Goal: Task Accomplishment & Management: Complete application form

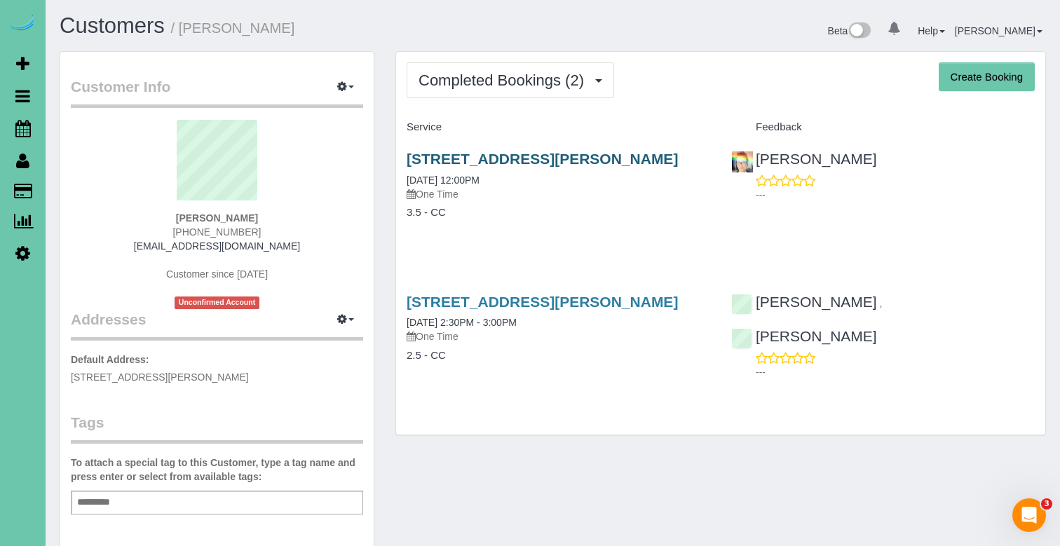
click at [532, 151] on link "11026 Hascall Street, Omaha, NE 68144" at bounding box center [542, 159] width 271 height 16
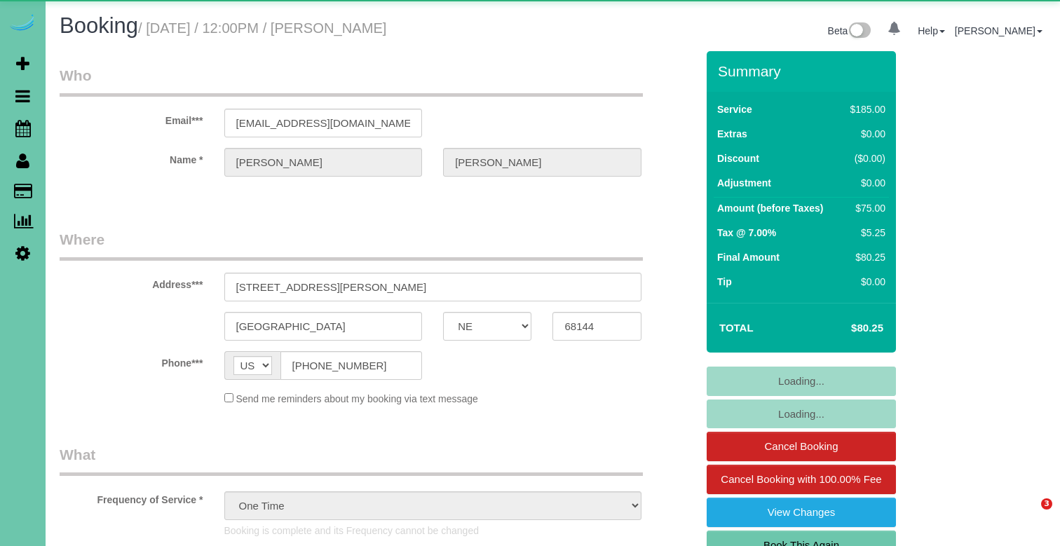
select select "NE"
select select "object:903"
select select "number:36"
select select "number:41"
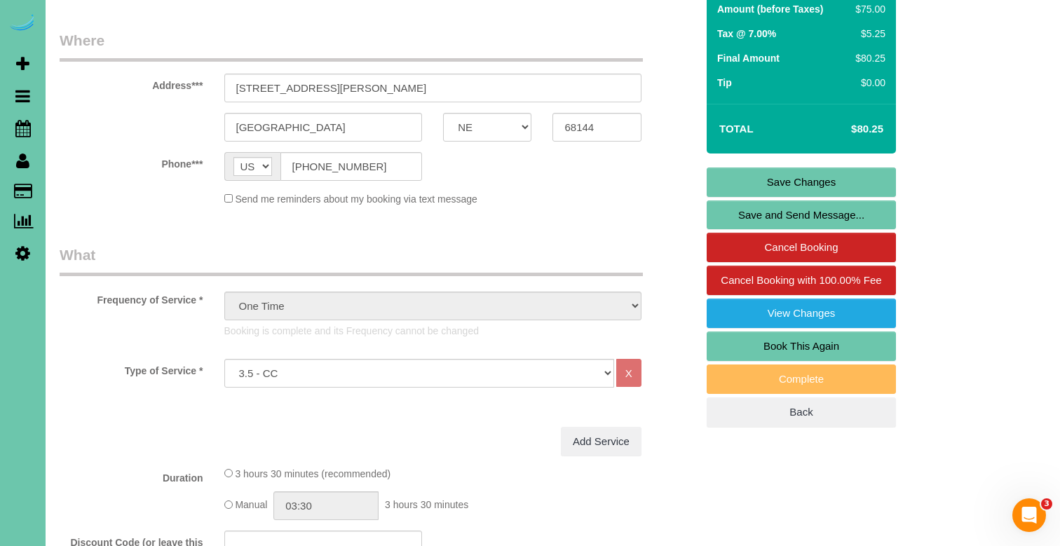
scroll to position [208, 0]
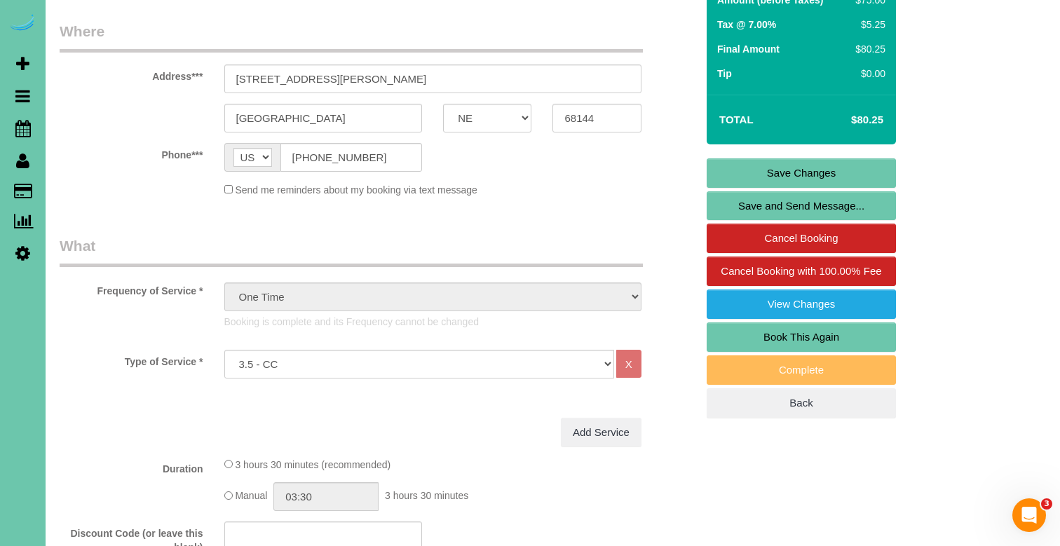
click at [753, 341] on link "Book This Again" at bounding box center [800, 336] width 189 height 29
select select "NE"
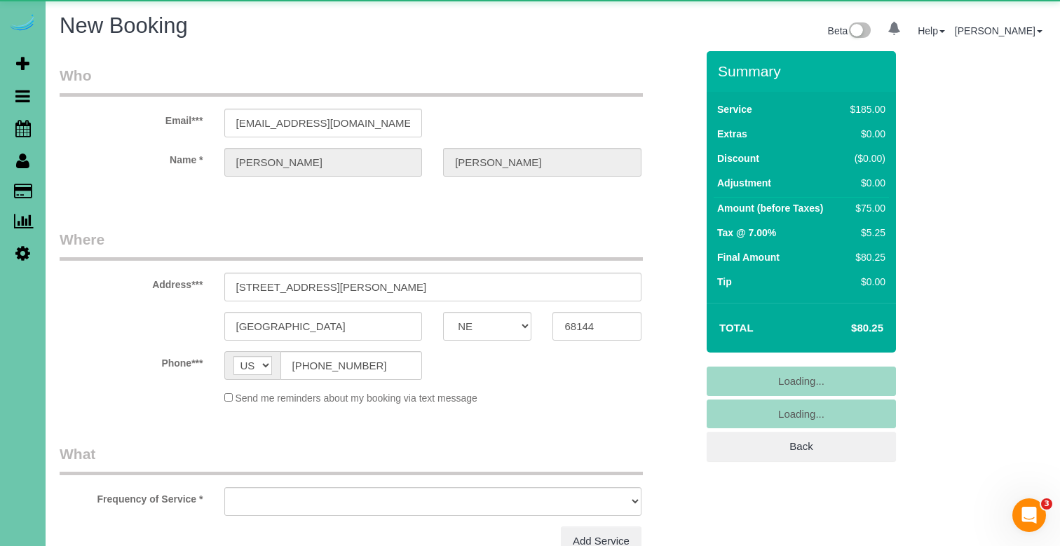
select select "object:1611"
select select "number:36"
select select "number:41"
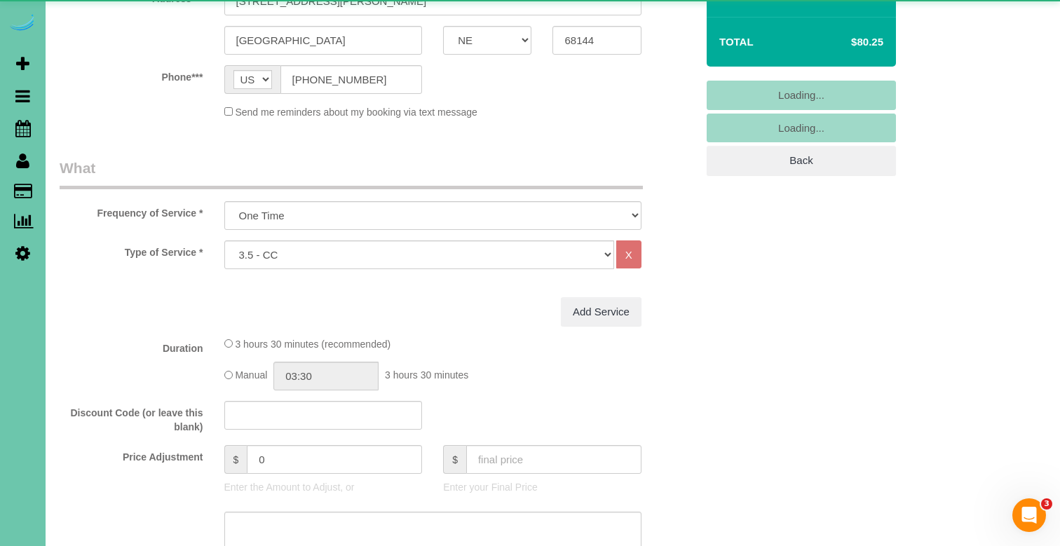
select select "object:1615"
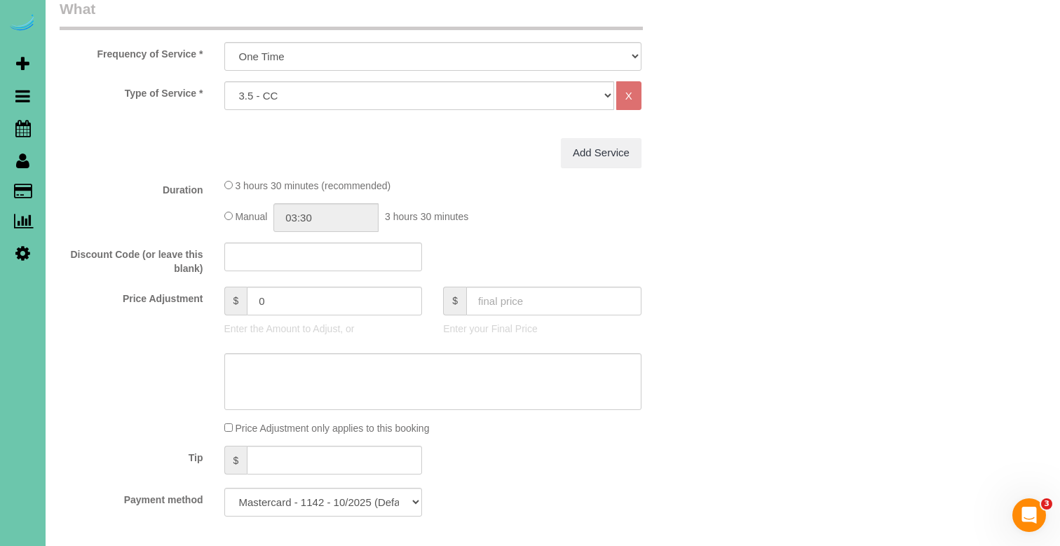
scroll to position [492, 0]
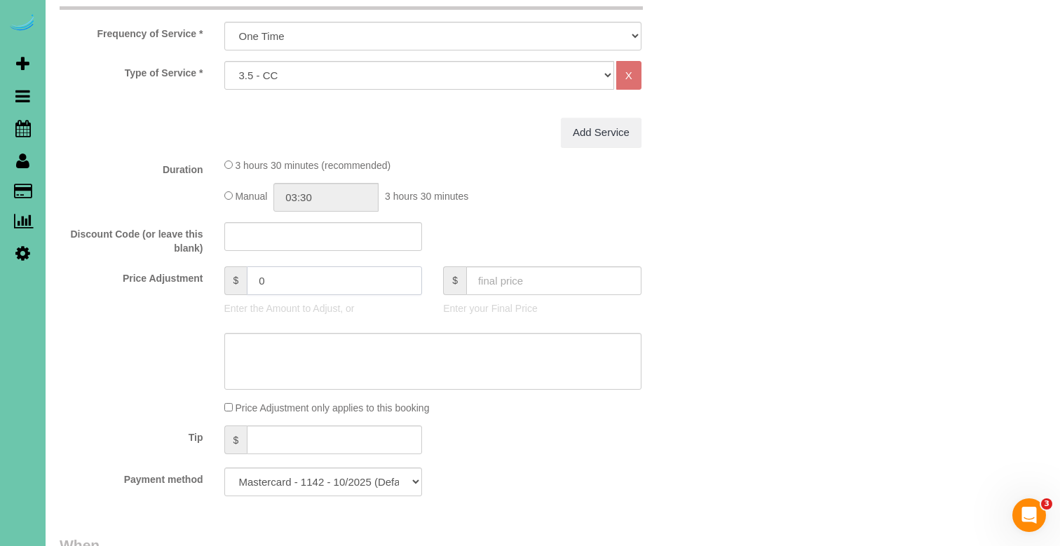
drag, startPoint x: 315, startPoint y: 276, endPoint x: 219, endPoint y: 276, distance: 96.0
click at [219, 276] on div "$ 0 Enter the Amount to Adjust, or" at bounding box center [323, 294] width 219 height 56
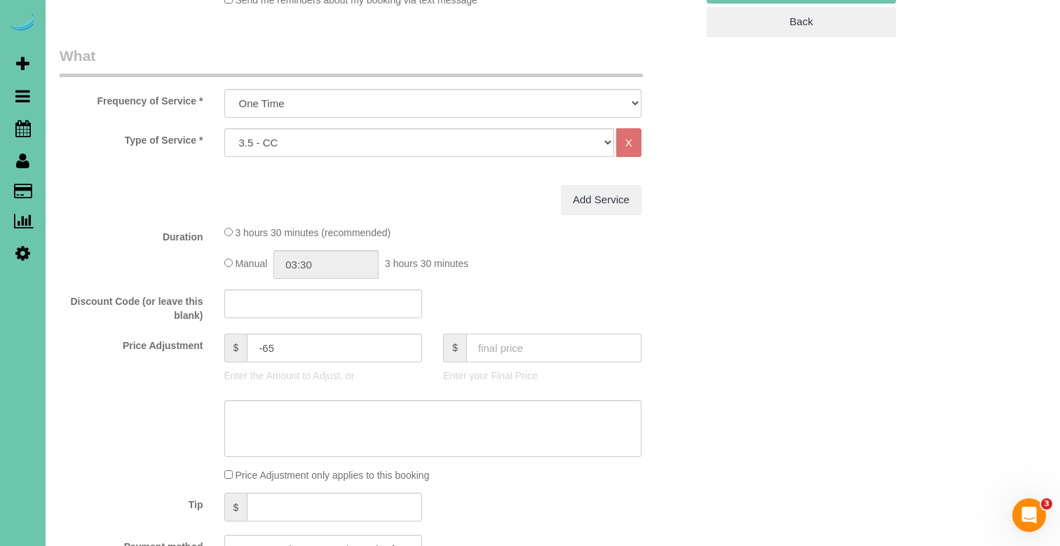
scroll to position [426, 0]
click at [267, 343] on input "-65" at bounding box center [334, 346] width 175 height 29
type input "-75"
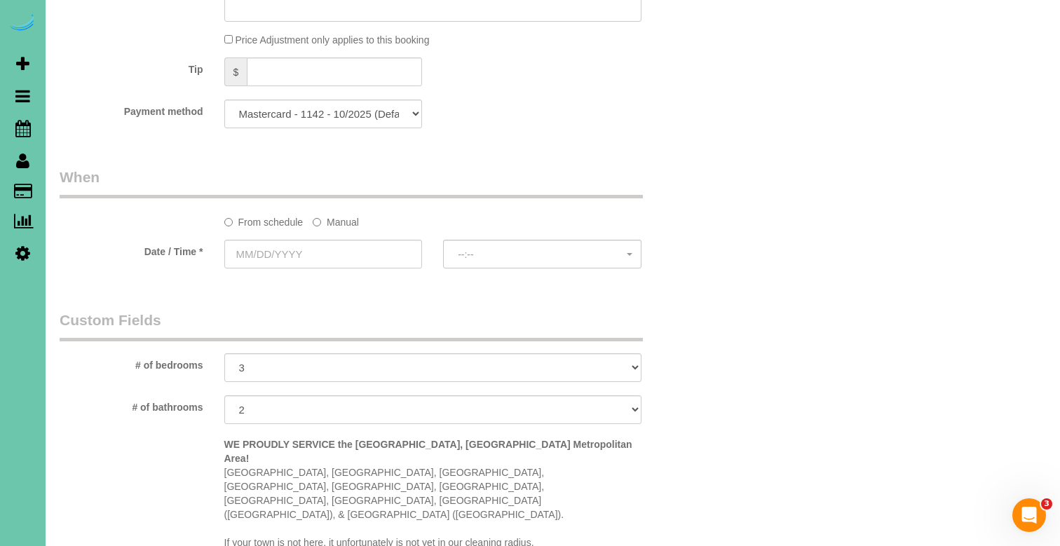
scroll to position [883, 0]
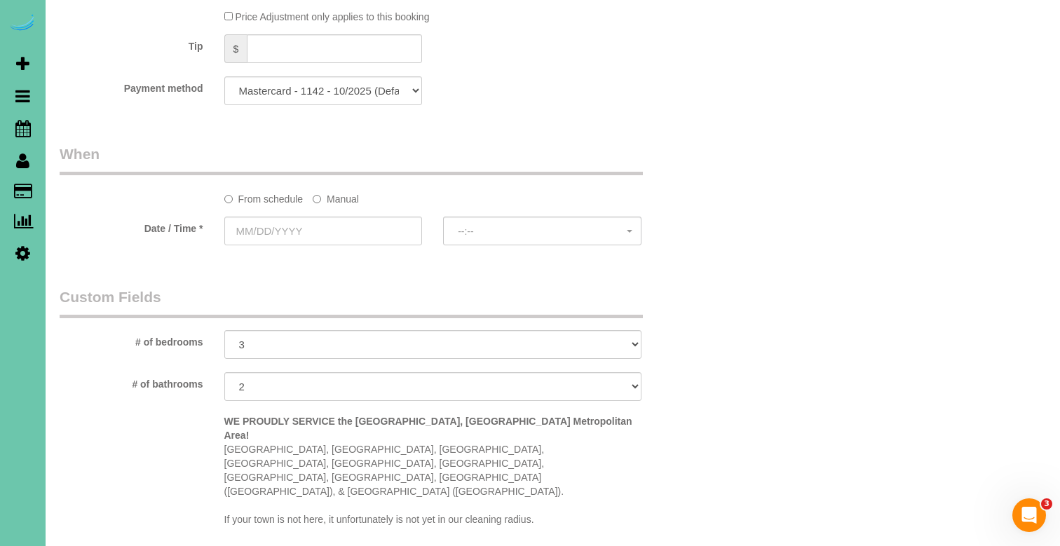
click at [335, 199] on label "Manual" at bounding box center [336, 196] width 46 height 19
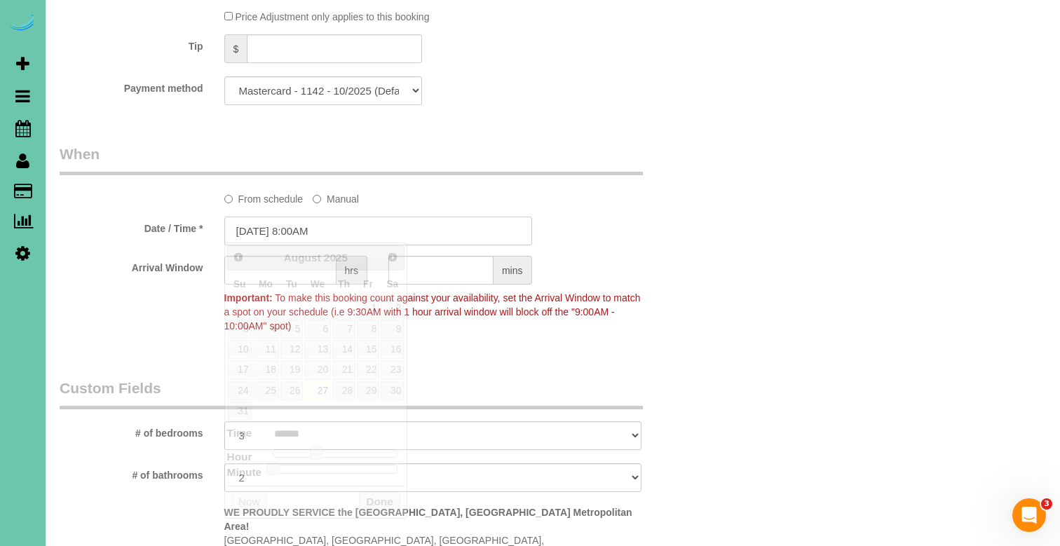
click at [330, 221] on input "[DATE] 8:00AM" at bounding box center [378, 231] width 308 height 29
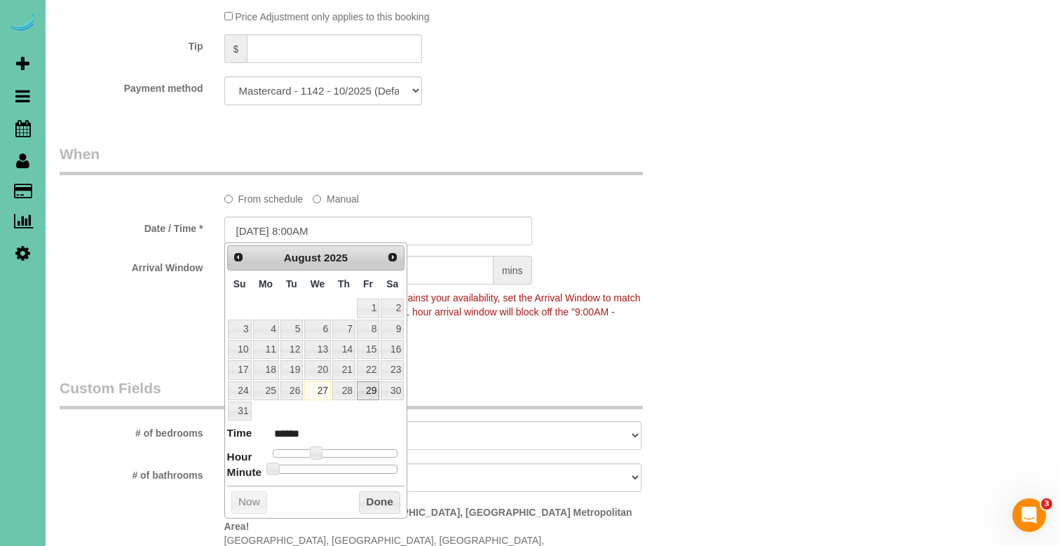
click at [369, 385] on link "29" at bounding box center [368, 390] width 22 height 19
type input "08/29/2025 9:00AM"
type input "******"
type input "08/29/2025 10:00AM"
type input "*******"
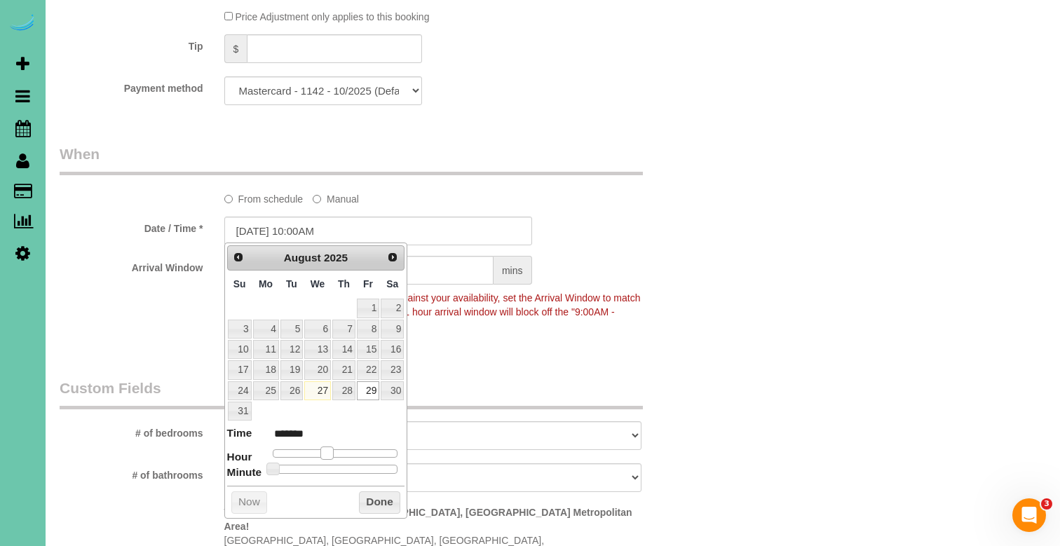
type input "08/29/2025 11:00AM"
type input "*******"
drag, startPoint x: 320, startPoint y: 449, endPoint x: 337, endPoint y: 450, distance: 16.8
click at [337, 450] on span at bounding box center [332, 452] width 13 height 13
type input "08/29/2025 12:00PM"
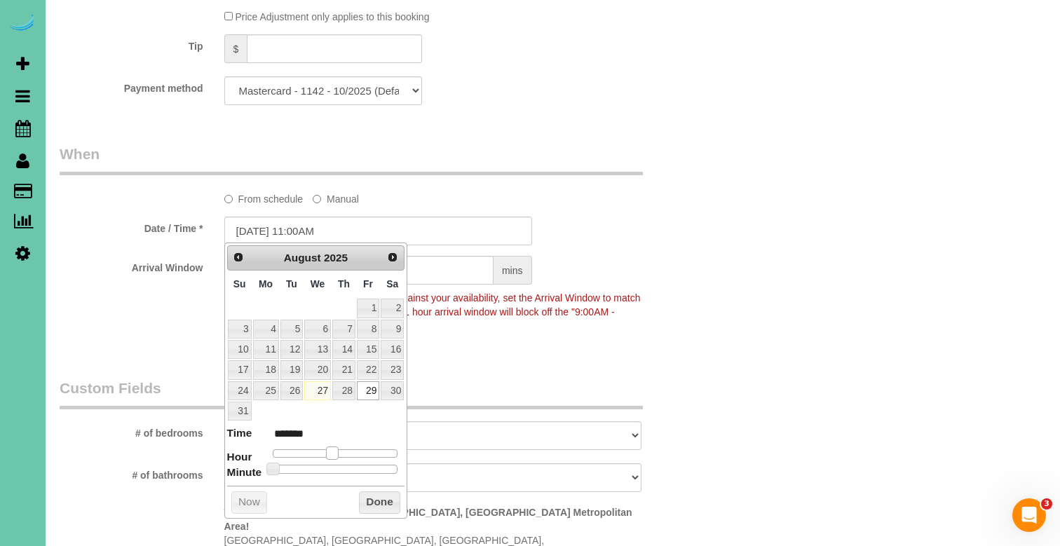
type input "*******"
drag, startPoint x: 337, startPoint y: 450, endPoint x: 345, endPoint y: 450, distance: 7.7
click at [345, 450] on div at bounding box center [335, 453] width 125 height 8
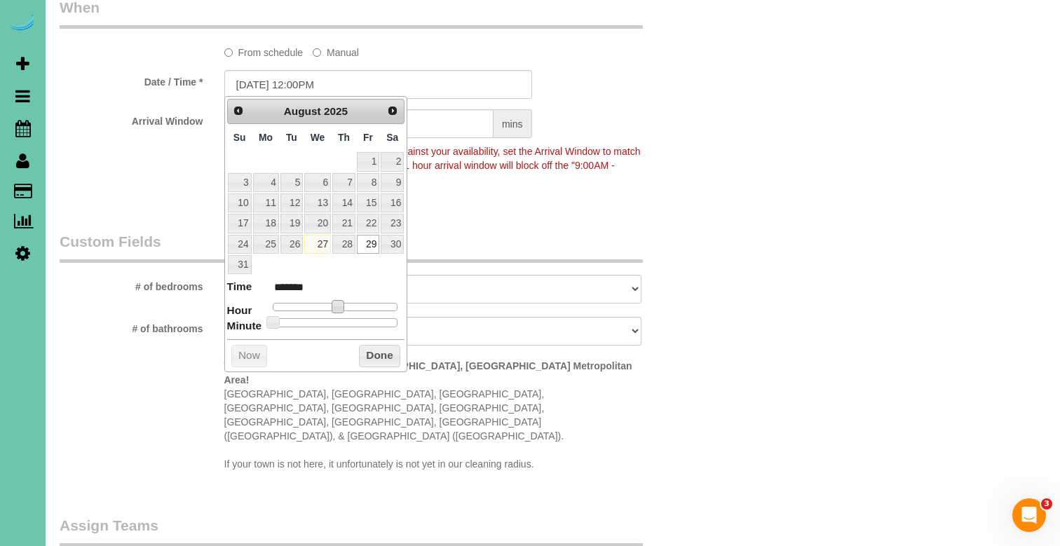
scroll to position [1032, 0]
click at [392, 353] on button "Done" at bounding box center [379, 354] width 41 height 22
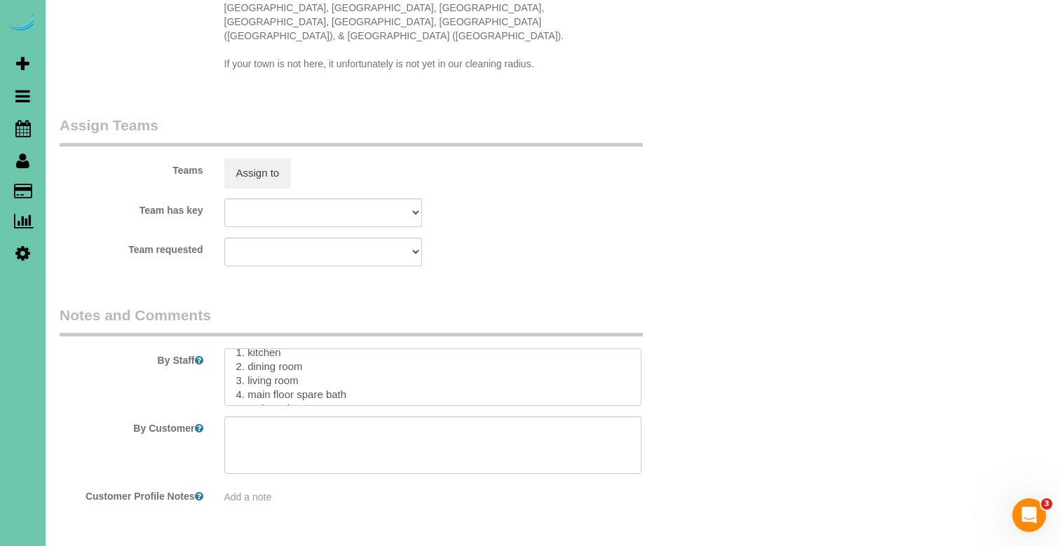
scroll to position [144, 0]
drag, startPoint x: 248, startPoint y: 346, endPoint x: 286, endPoint y: 403, distance: 68.8
click at [286, 403] on sui-booking-comments "By Staff By Customer Customer Profile Notes Add a note" at bounding box center [378, 404] width 636 height 199
click at [294, 348] on textarea at bounding box center [432, 376] width 417 height 57
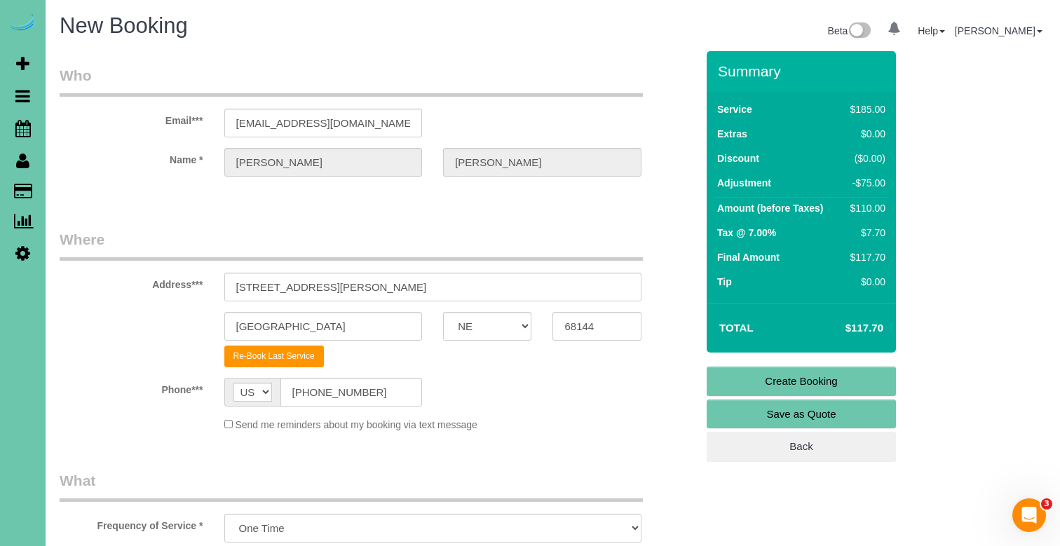
scroll to position [0, 0]
type textarea "1. Credit 2. Client home 2. 3.5 hour custom clean Wishlist **consider spring cl…"
click at [732, 385] on link "Create Booking" at bounding box center [800, 381] width 189 height 29
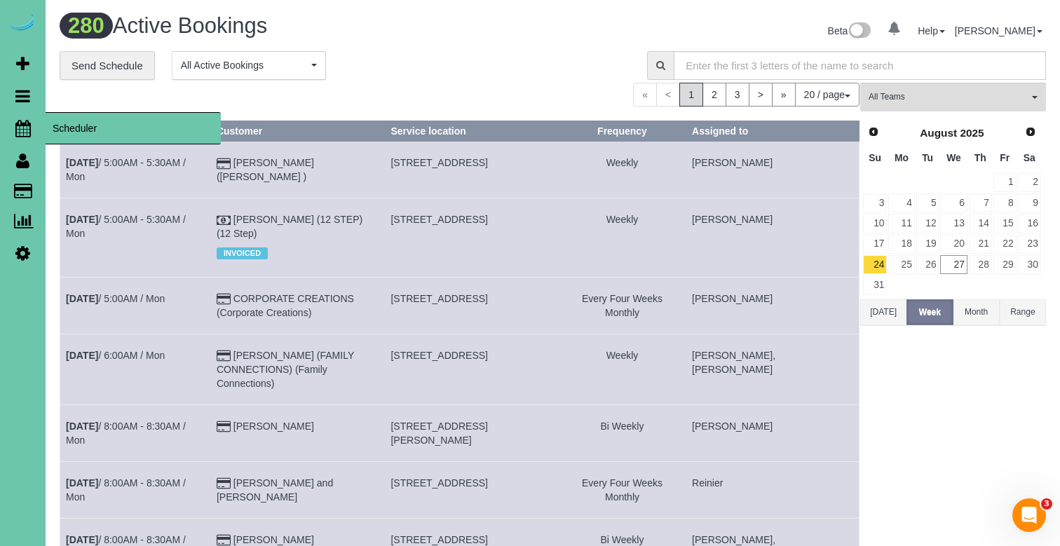
click at [20, 121] on icon at bounding box center [22, 128] width 15 height 17
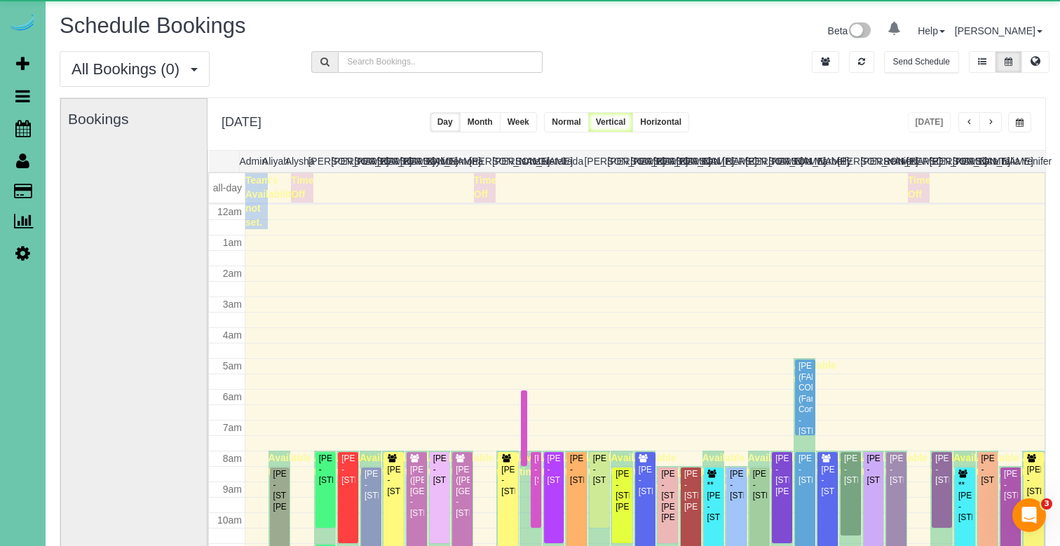
scroll to position [186, 0]
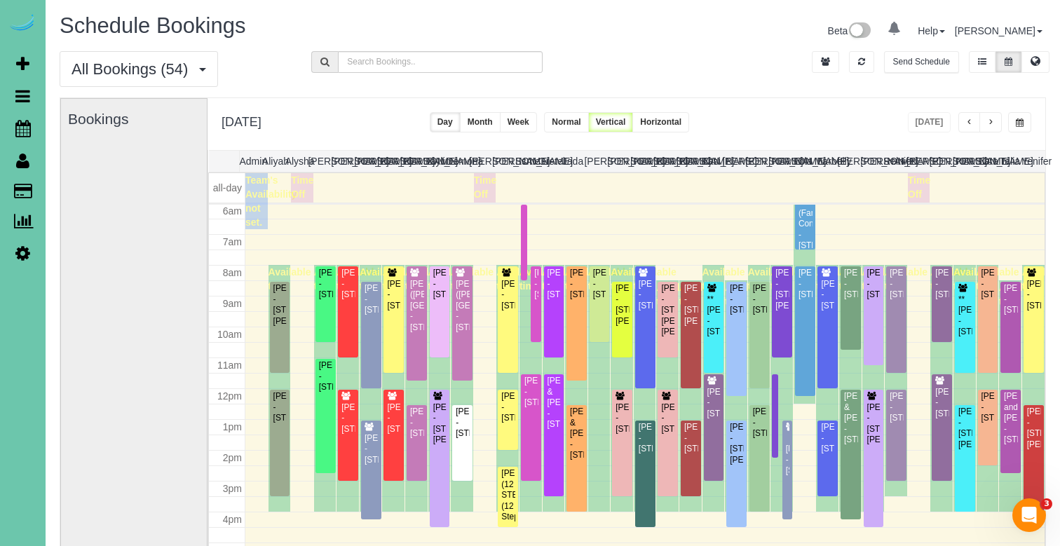
click at [1025, 116] on button "button" at bounding box center [1019, 122] width 23 height 20
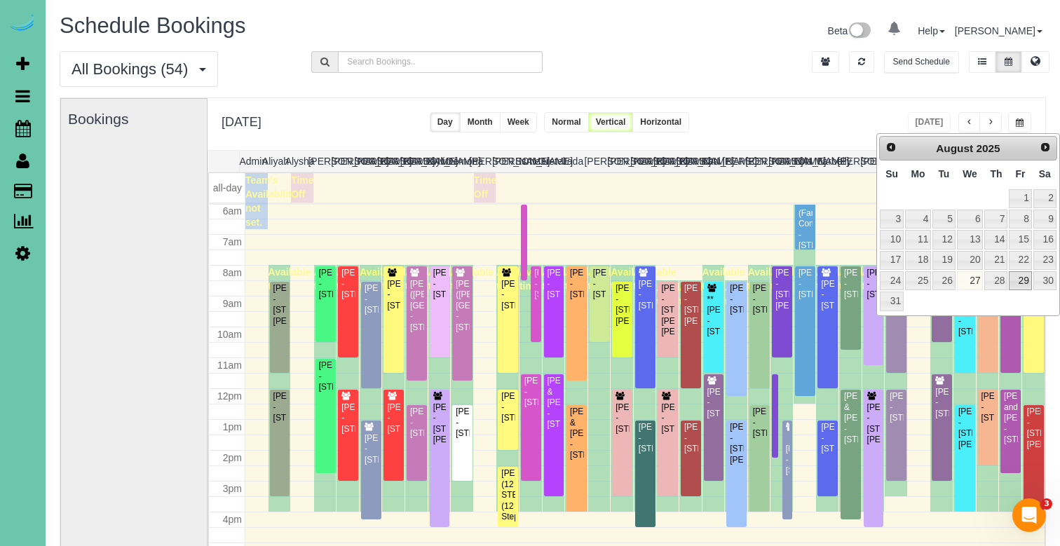
click at [1025, 284] on link "29" at bounding box center [1020, 280] width 22 height 19
type input "**********"
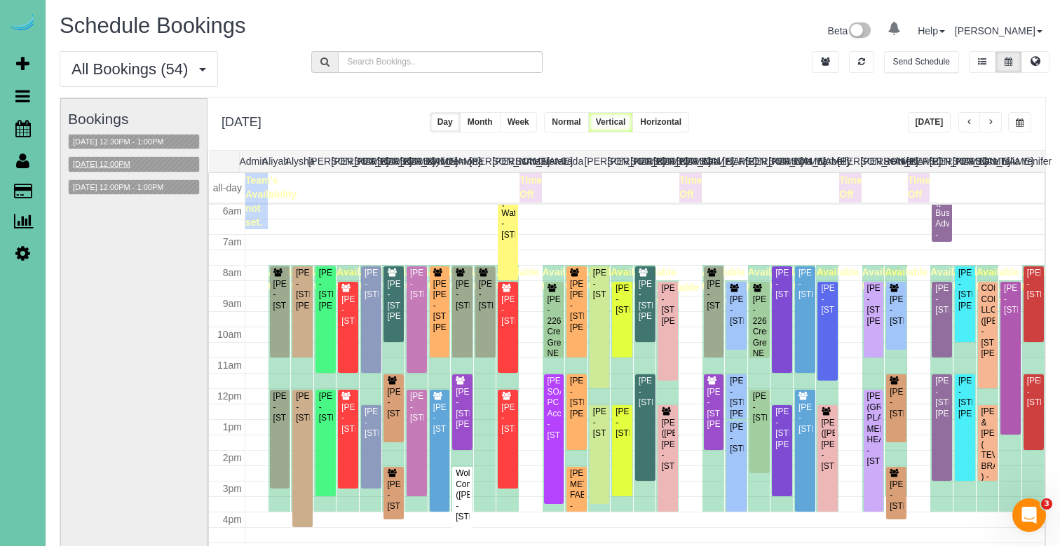
click at [135, 165] on button "08/29/2025 12:00PM" at bounding box center [102, 164] width 66 height 15
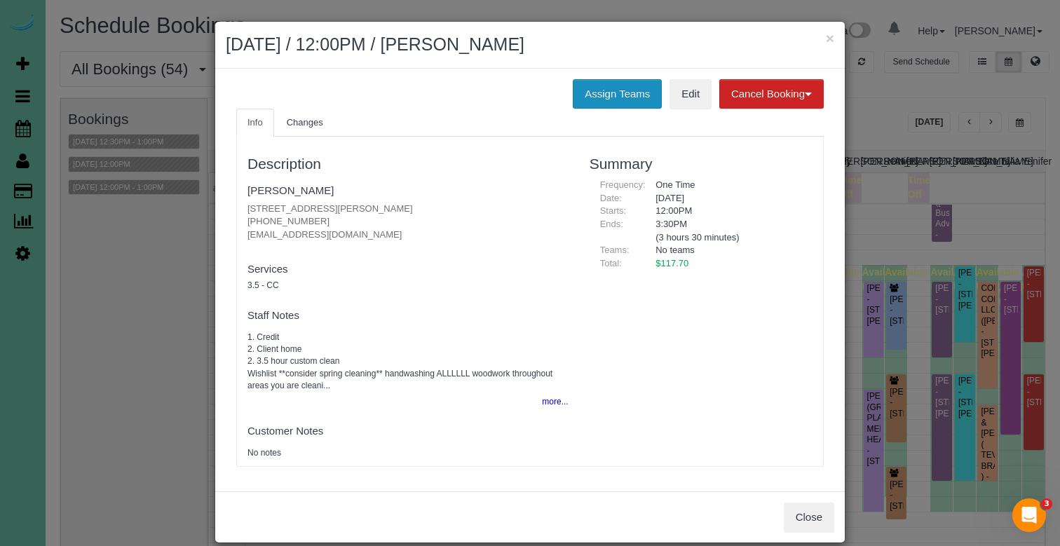
click at [627, 90] on button "Assign Teams" at bounding box center [617, 93] width 89 height 29
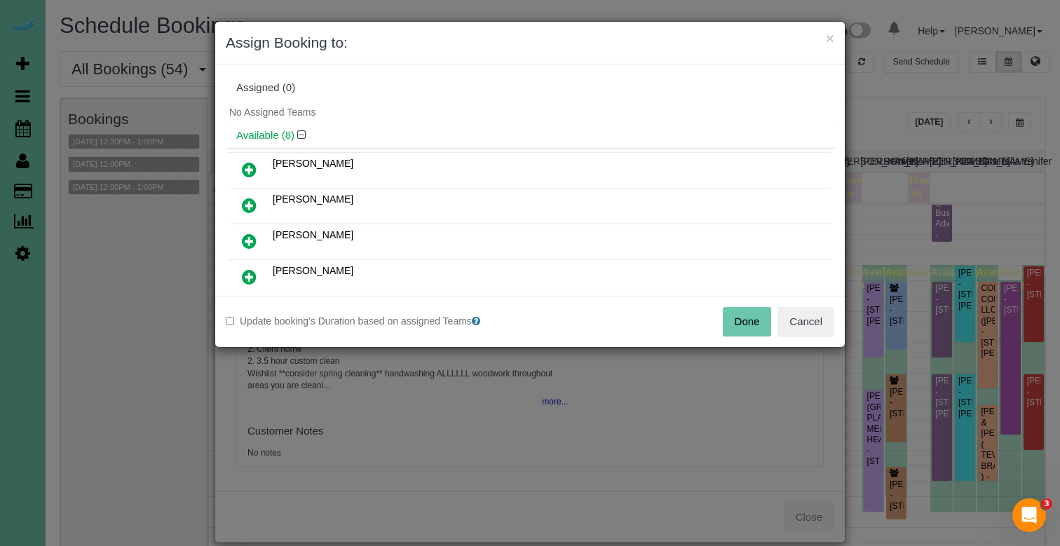
click at [250, 210] on icon at bounding box center [249, 205] width 15 height 17
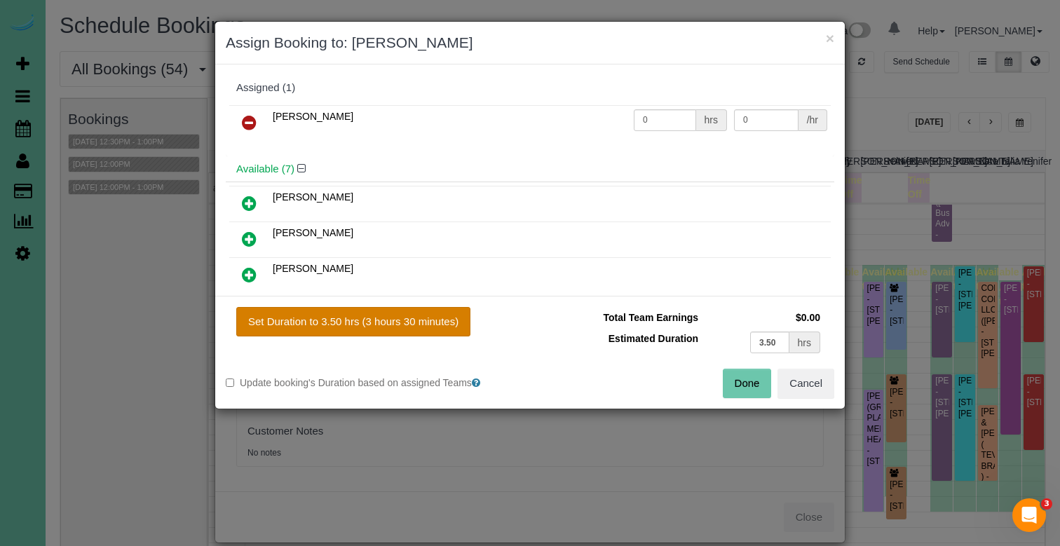
click at [306, 313] on button "Set Duration to 3.50 hrs (3 hours 30 minutes)" at bounding box center [353, 321] width 234 height 29
type input "3.50"
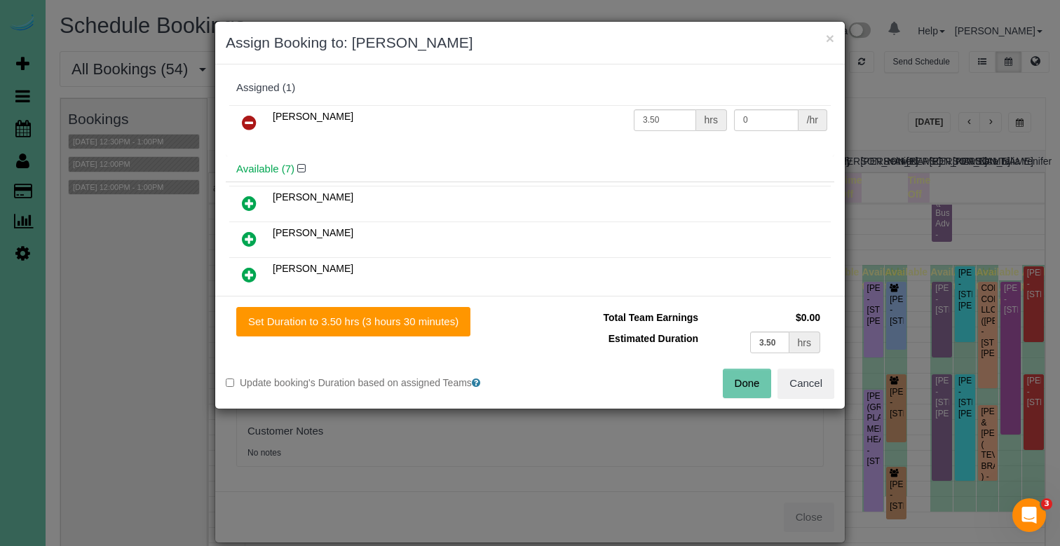
click at [731, 385] on button "Done" at bounding box center [747, 383] width 49 height 29
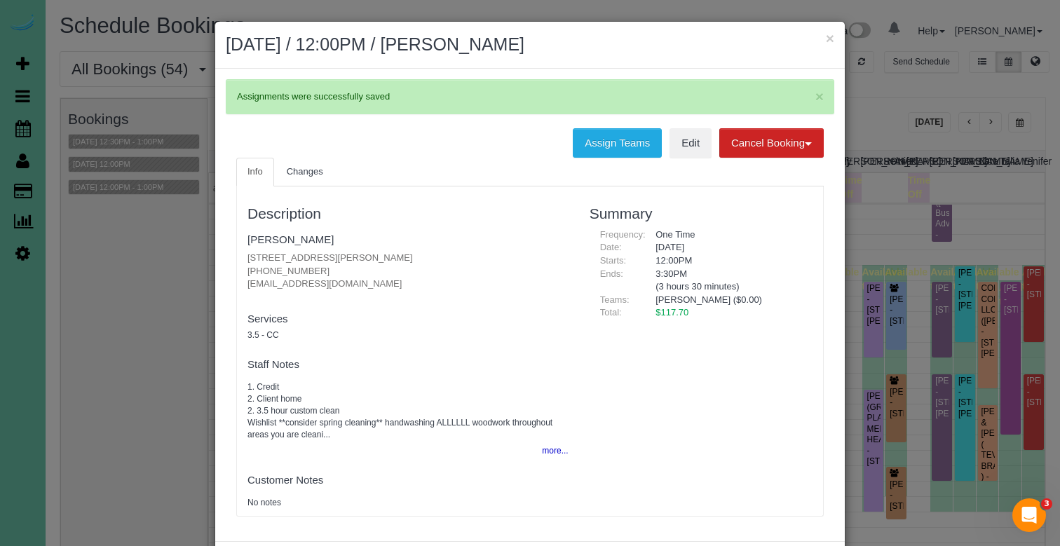
click at [823, 43] on h2 "August 29, 2025 / 12:00PM / Stephanie Thomsen" at bounding box center [530, 44] width 608 height 25
click at [826, 43] on button "×" at bounding box center [830, 38] width 8 height 15
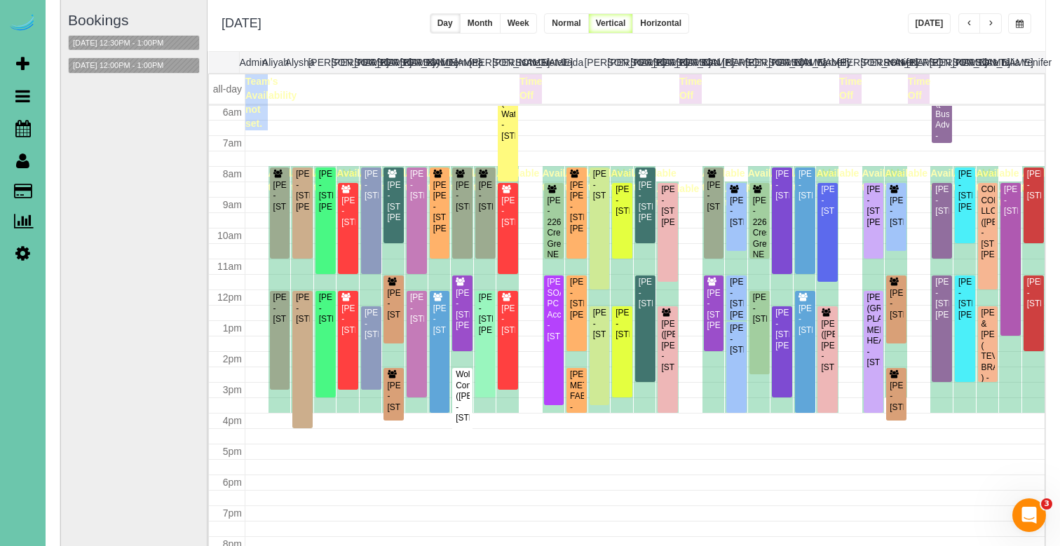
click at [1021, 17] on button "button" at bounding box center [1019, 23] width 23 height 20
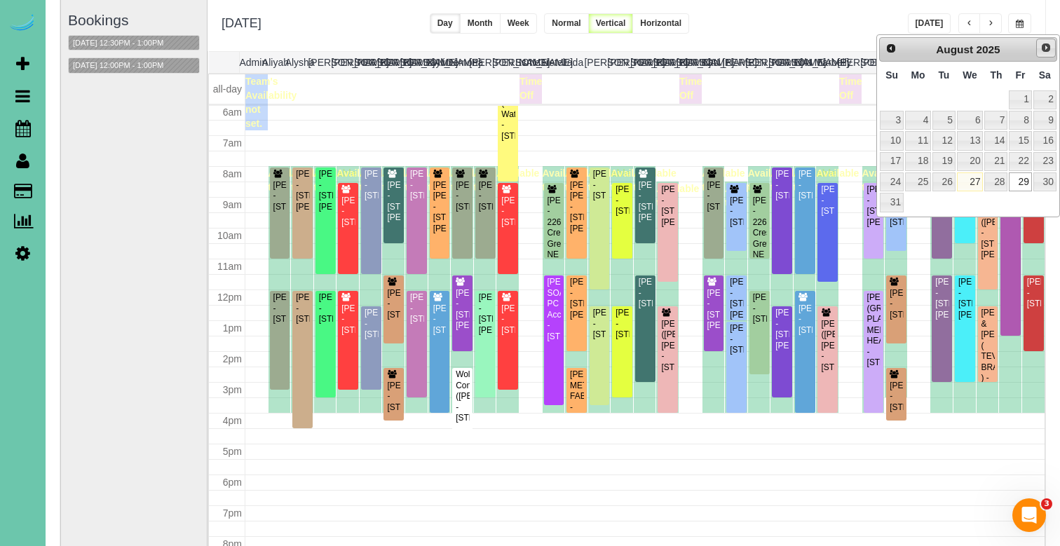
click at [1047, 52] on span "Next" at bounding box center [1045, 47] width 11 height 11
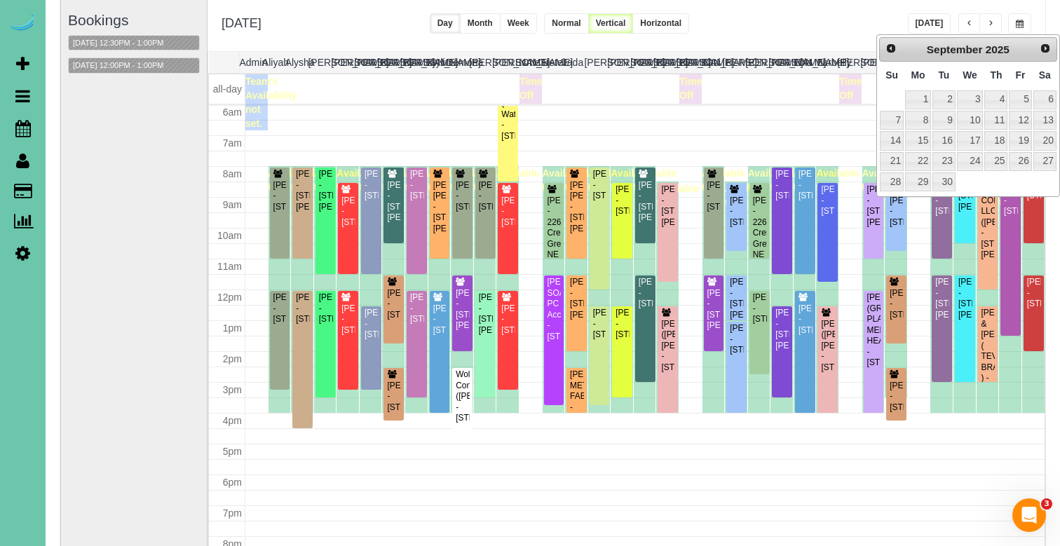
click at [931, 106] on td "1" at bounding box center [917, 100] width 27 height 20
type input "**********"
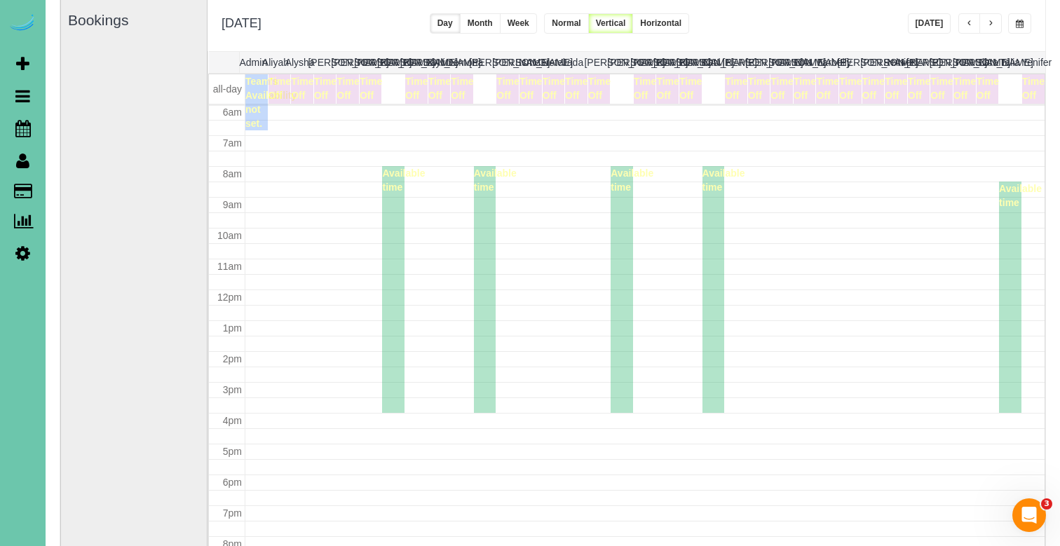
click at [992, 26] on span "button" at bounding box center [990, 24] width 7 height 8
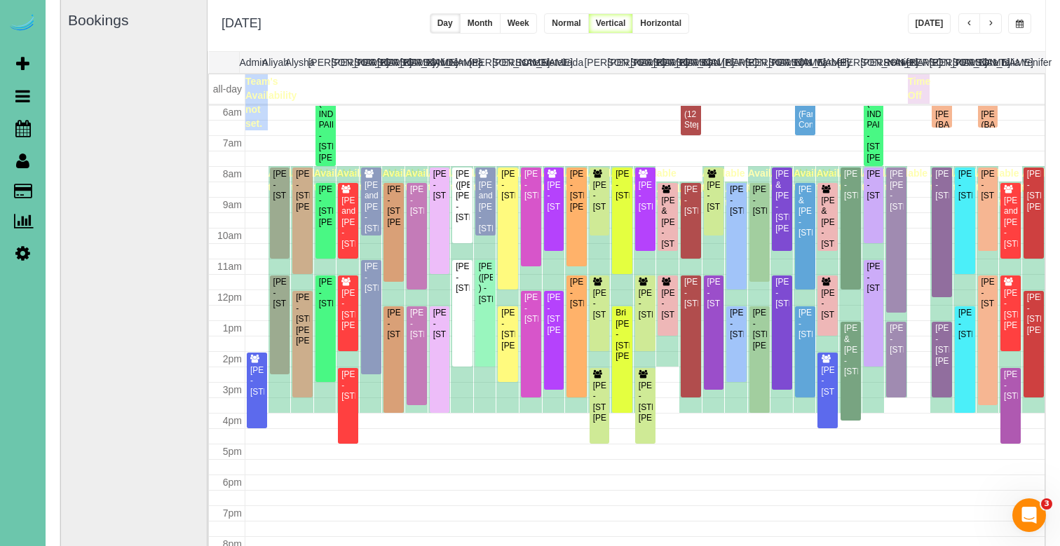
click at [537, 29] on button "Week" at bounding box center [518, 23] width 37 height 20
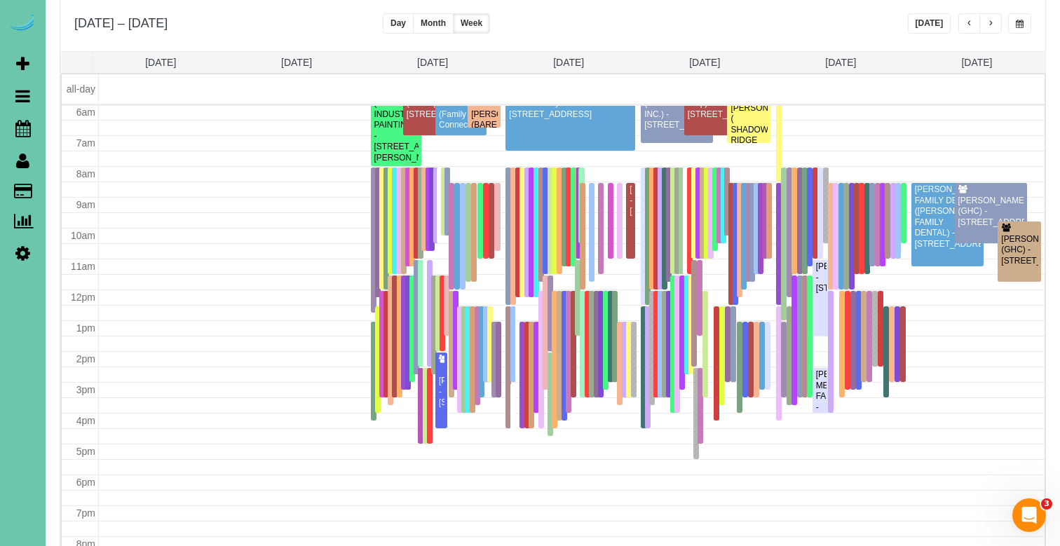
click at [973, 32] on button "button" at bounding box center [969, 23] width 22 height 20
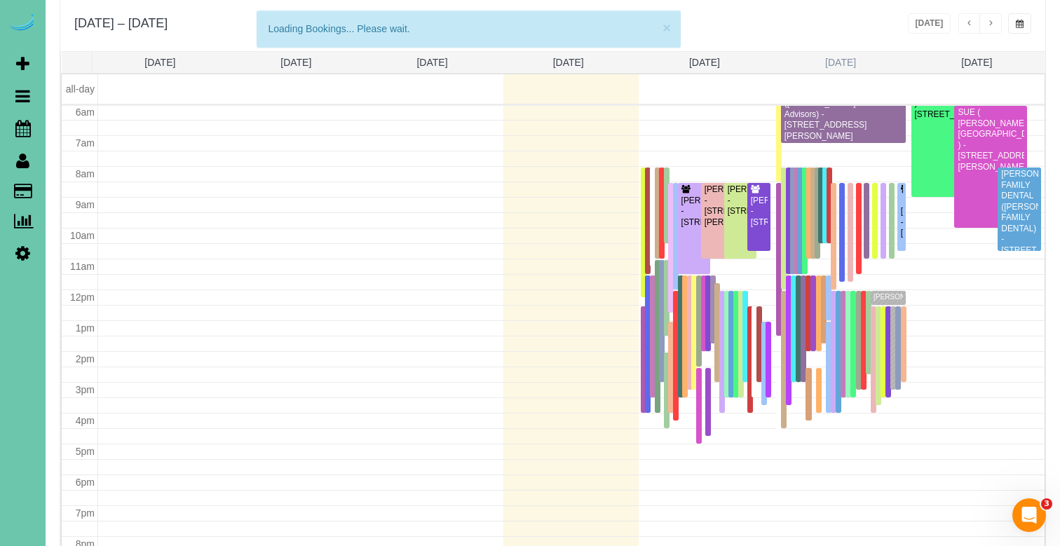
click at [835, 65] on link "Fri 8/29" at bounding box center [840, 62] width 31 height 11
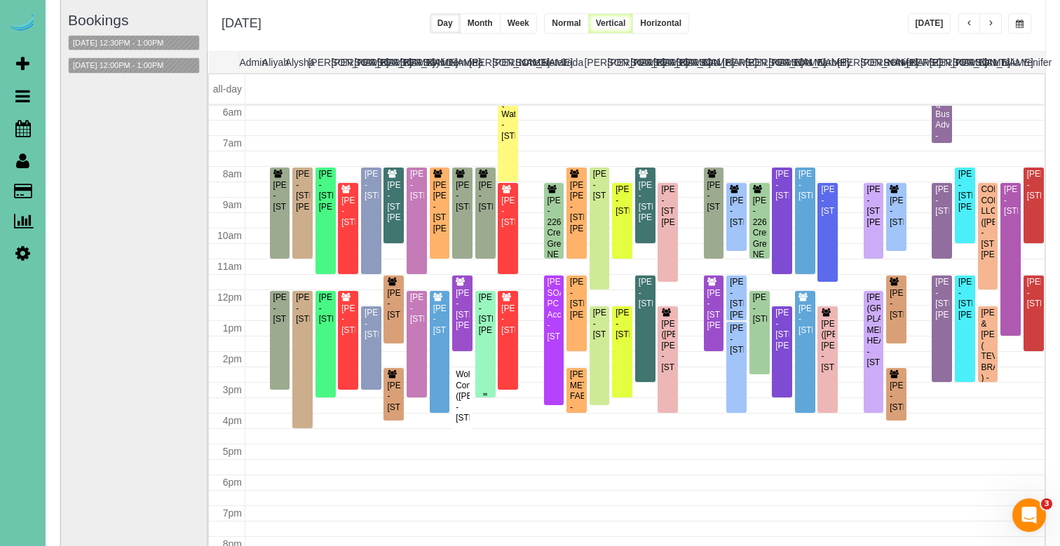
click at [488, 336] on div "Stephanie Thomsen - 11026 Hascall Street, Omaha, NE 68144" at bounding box center [485, 313] width 15 height 43
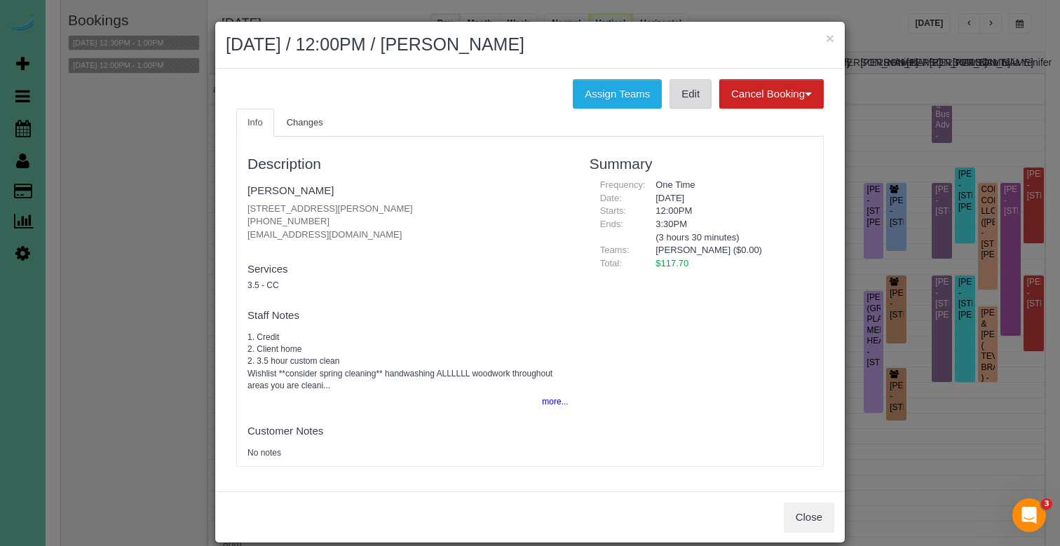
click at [691, 96] on link "Edit" at bounding box center [690, 93] width 42 height 29
click at [302, 185] on link "Stephanie Thomsen" at bounding box center [290, 190] width 86 height 12
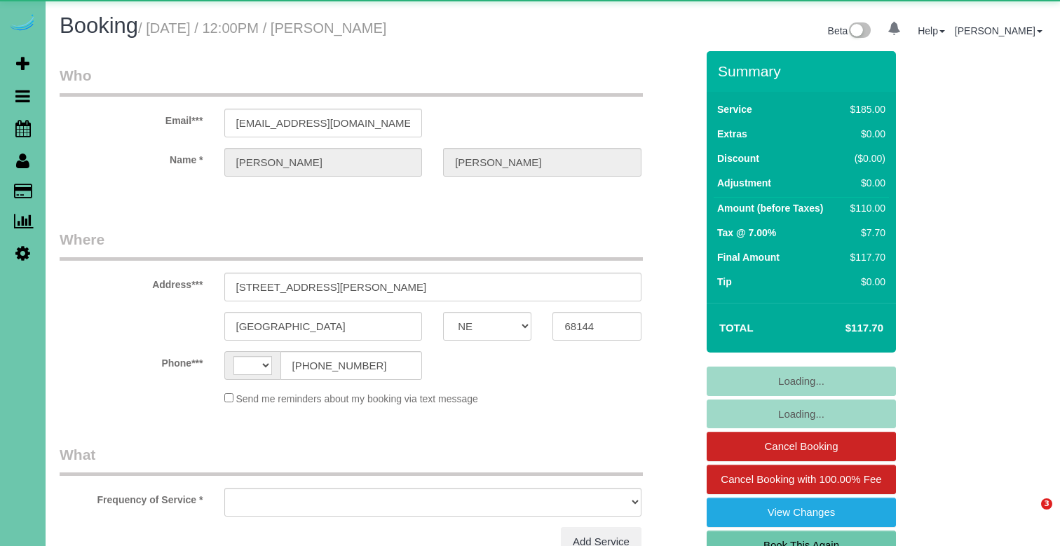
select select "NE"
select select "string:US"
select select "object:891"
select select "string:fspay-ebe30878-cdfb-4f1b-8392-883a57935d03"
select select "number:36"
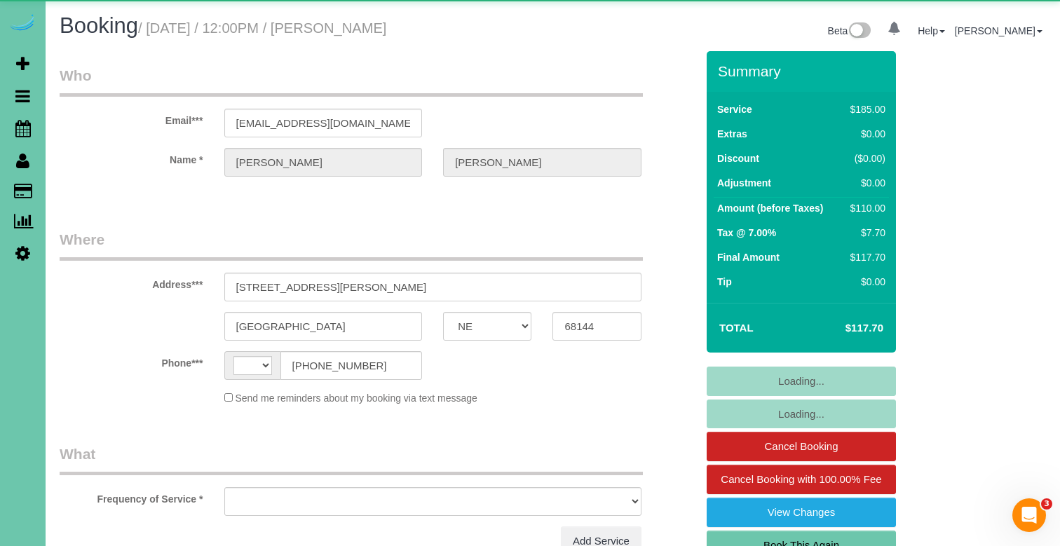
select select "number:41"
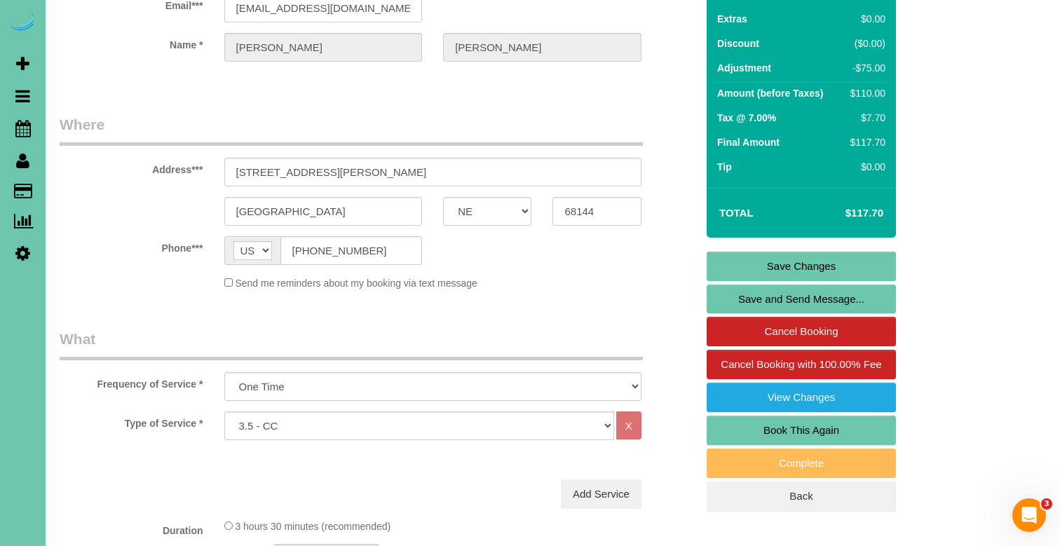
scroll to position [138, 0]
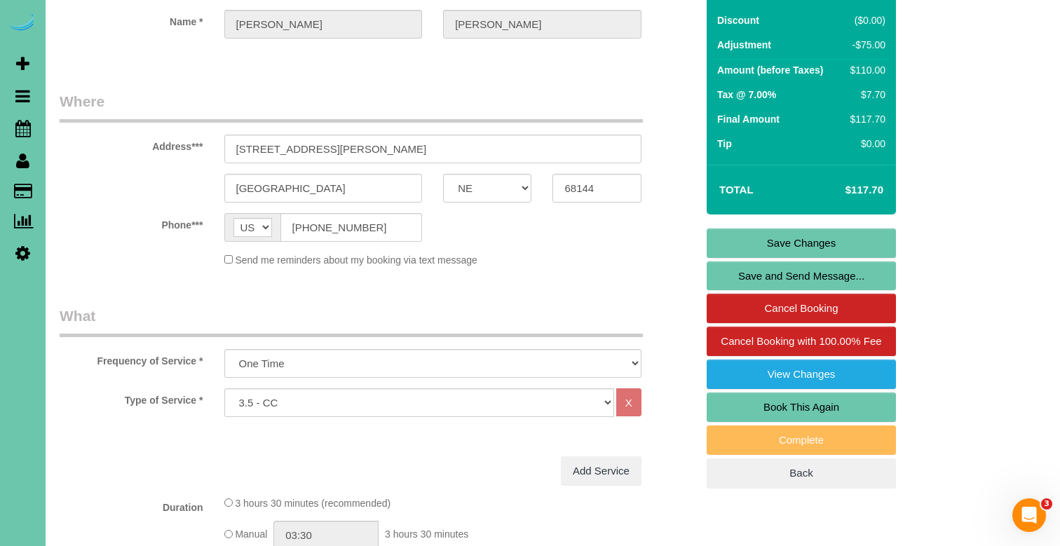
click at [758, 411] on link "Book This Again" at bounding box center [800, 406] width 189 height 29
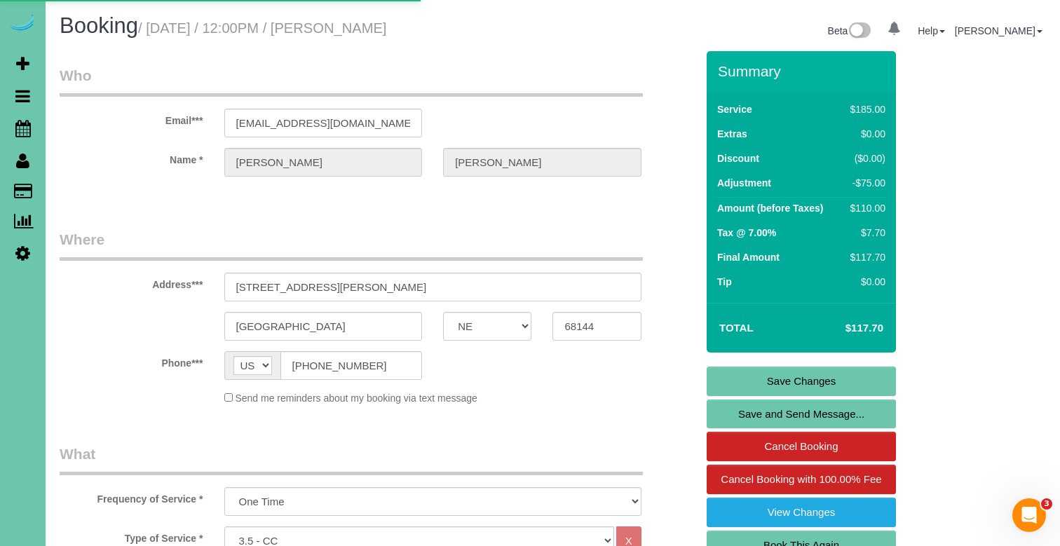
select select "NE"
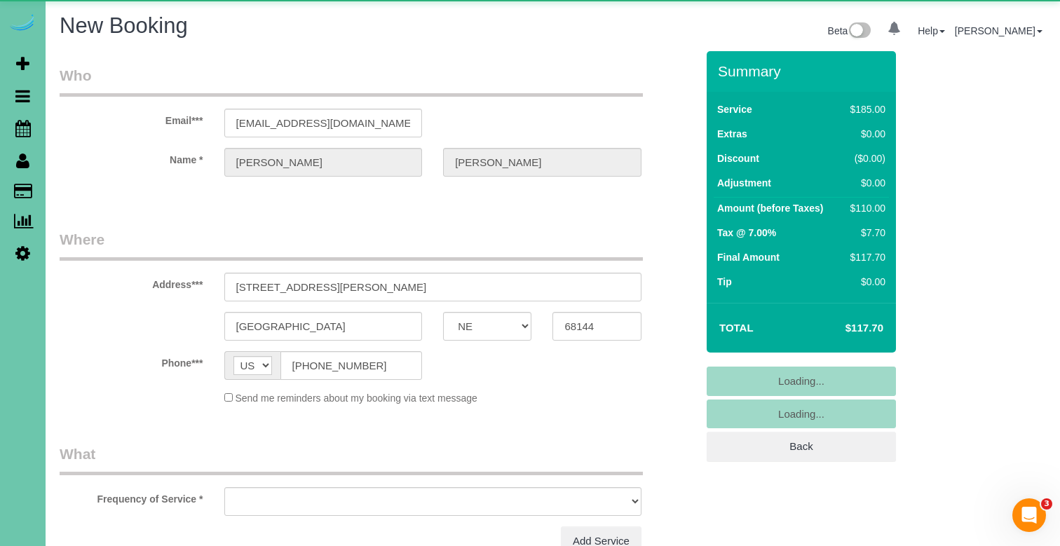
select select "object:1524"
select select "string:fspay-ebe30878-cdfb-4f1b-8392-883a57935d03"
select select "number:36"
select select "number:41"
select select "object:1601"
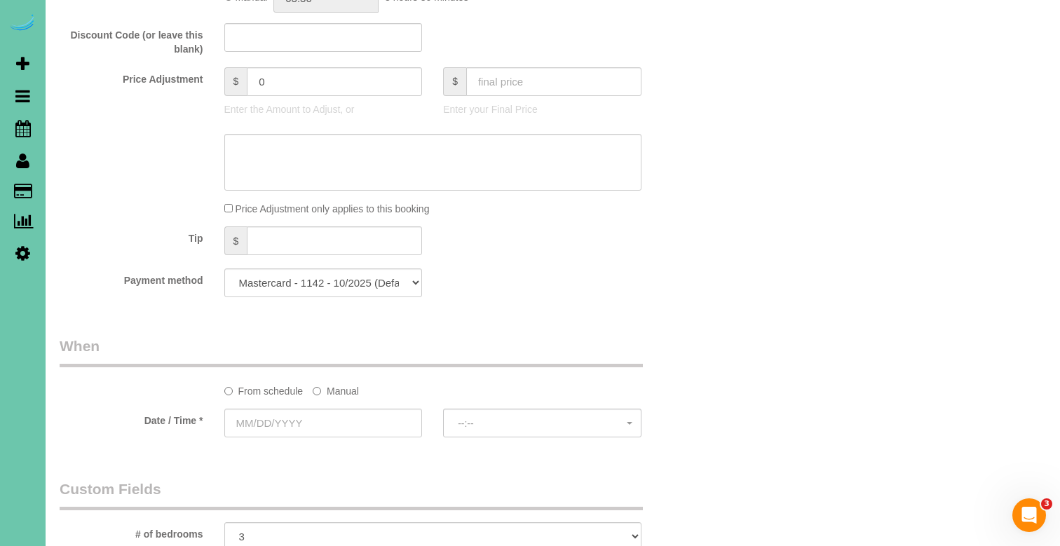
scroll to position [699, 0]
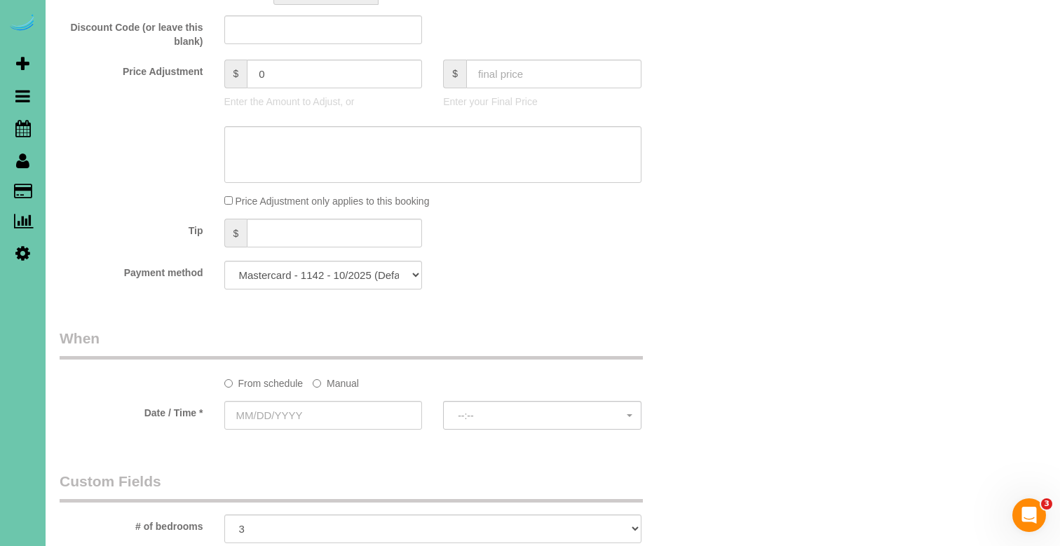
click at [327, 377] on label "Manual" at bounding box center [336, 380] width 46 height 19
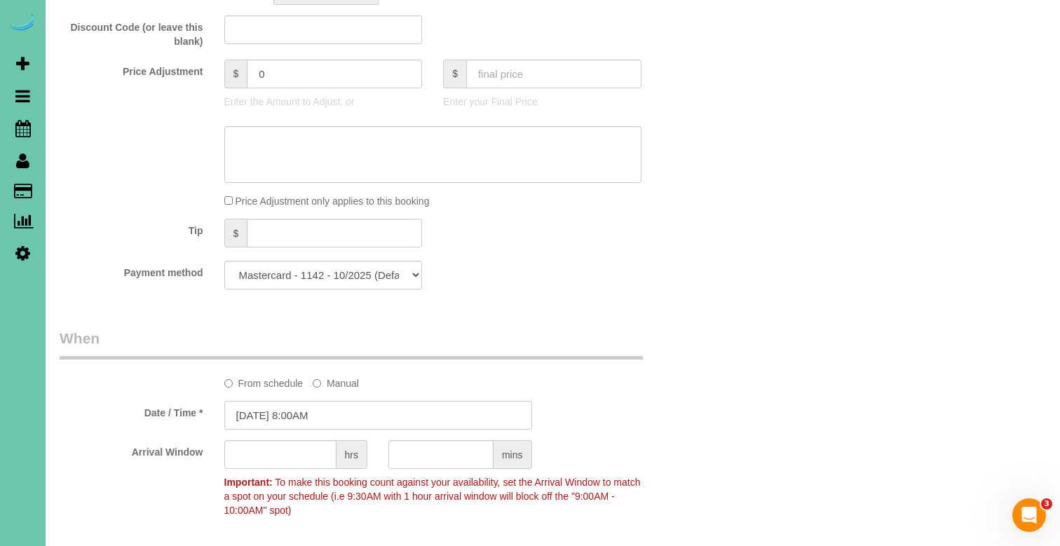
click at [294, 416] on input "[DATE] 8:00AM" at bounding box center [378, 415] width 308 height 29
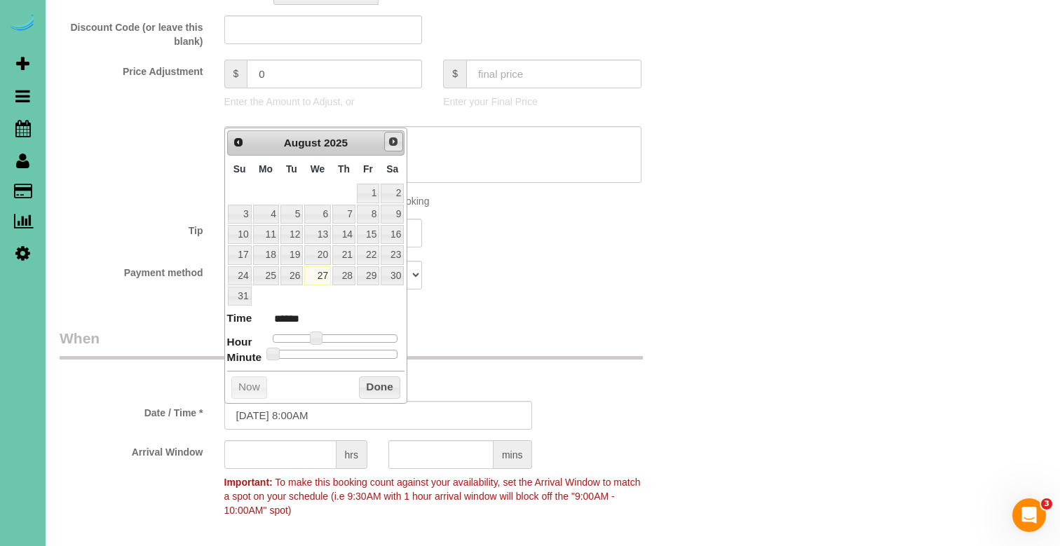
click at [390, 148] on link "Next" at bounding box center [394, 142] width 20 height 20
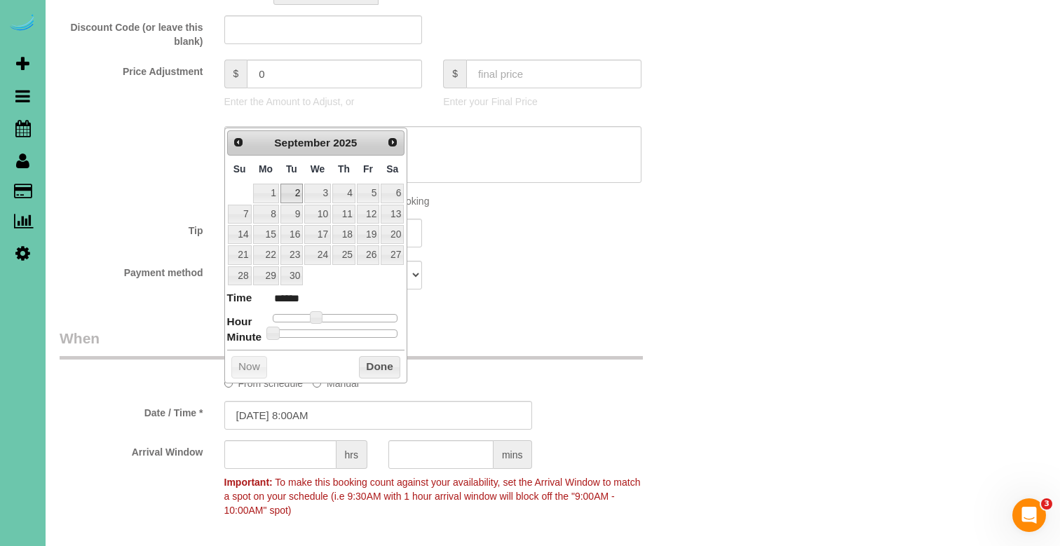
click at [291, 195] on link "2" at bounding box center [291, 193] width 22 height 19
type input "09/02/2025 9:00AM"
type input "******"
type input "09/02/2025 10:00AM"
type input "*******"
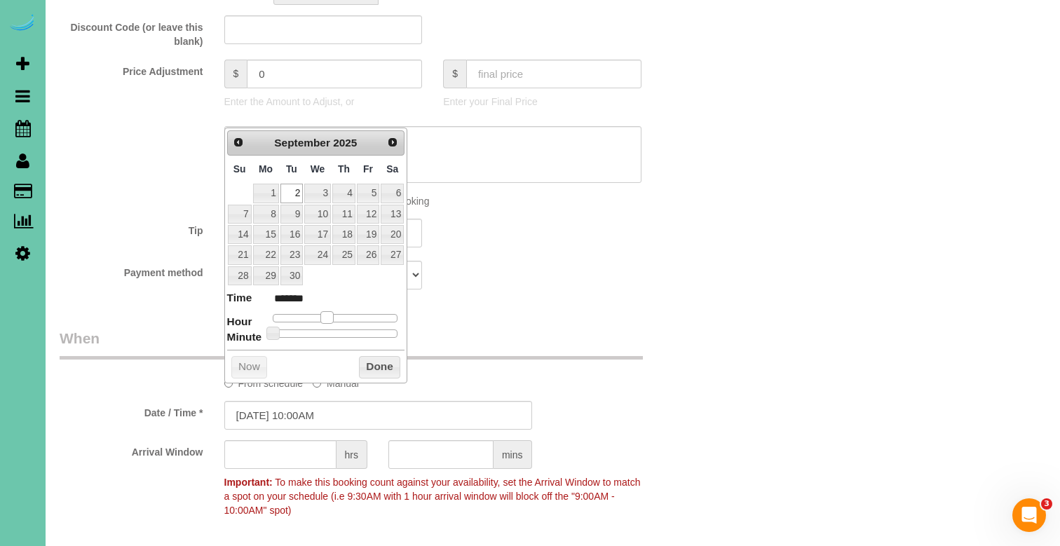
type input "09/02/2025 11:00AM"
type input "*******"
type input "09/02/2025 12:00PM"
type input "*******"
type input "09/02/2025 11:00AM"
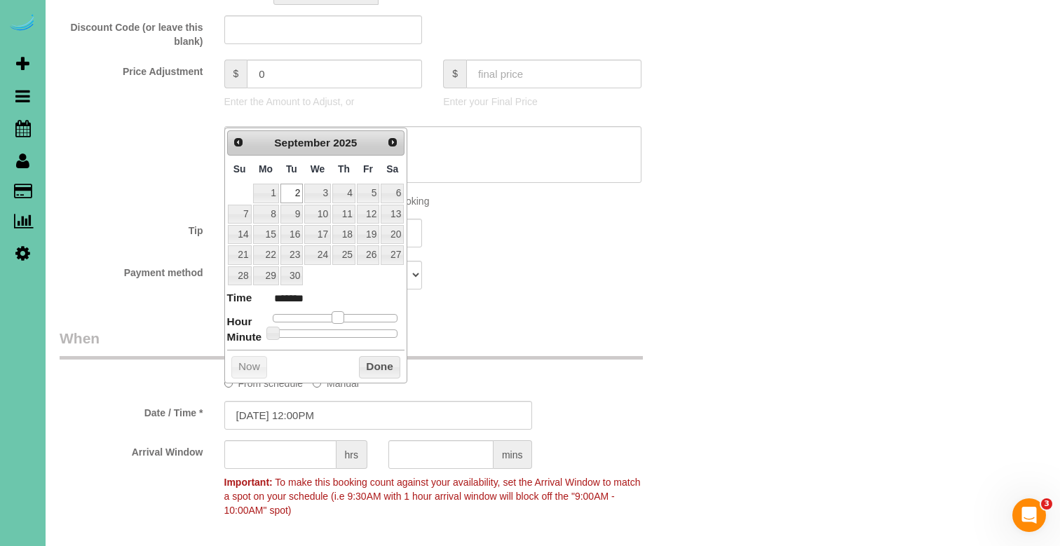
type input "*******"
drag, startPoint x: 314, startPoint y: 311, endPoint x: 332, endPoint y: 314, distance: 18.4
click at [332, 314] on span at bounding box center [332, 317] width 13 height 13
click at [313, 417] on input "09/02/2025 11:00AM" at bounding box center [378, 415] width 308 height 29
type input "[DATE] 11:30AM"
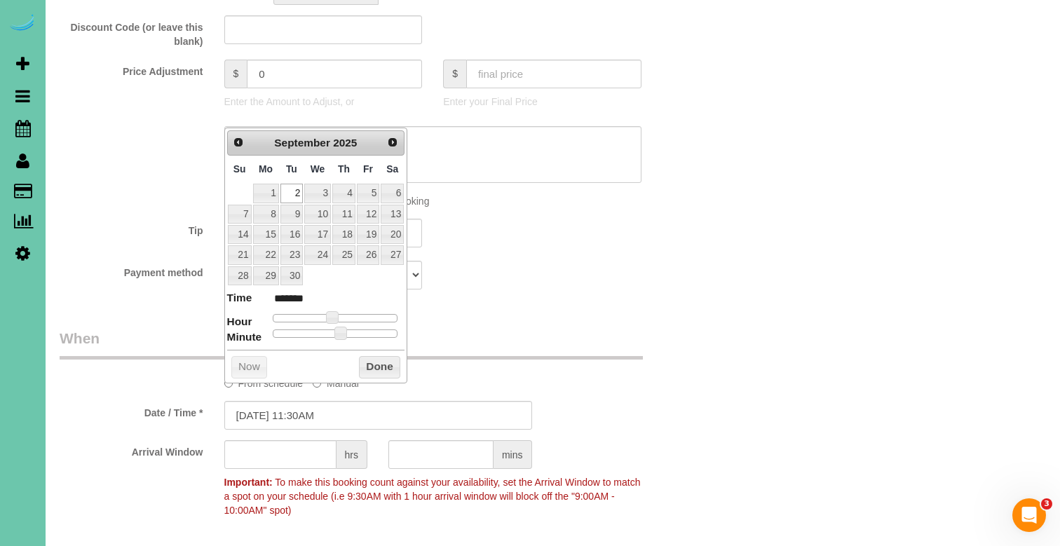
click at [613, 282] on div "Payment method Mastercard - 1142 - 10/2025 (Default) Add Credit Card ──────────…" at bounding box center [377, 275] width 657 height 29
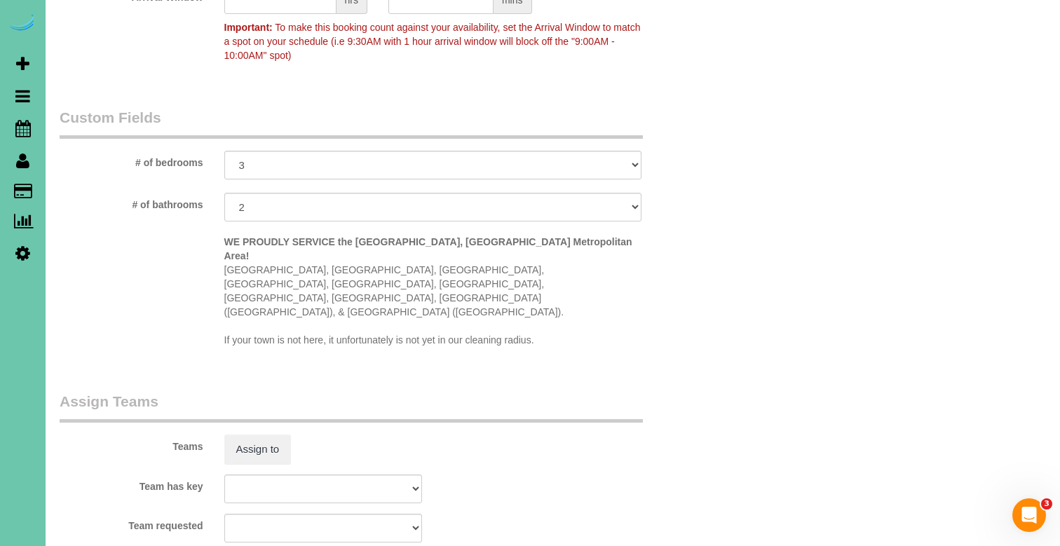
scroll to position [1145, 0]
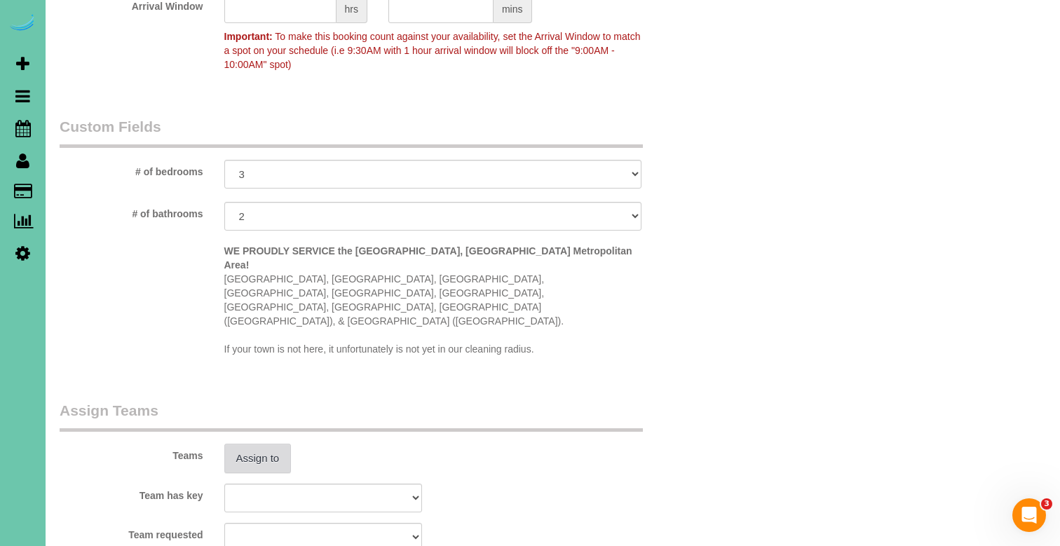
click at [257, 444] on button "Assign to" at bounding box center [257, 458] width 67 height 29
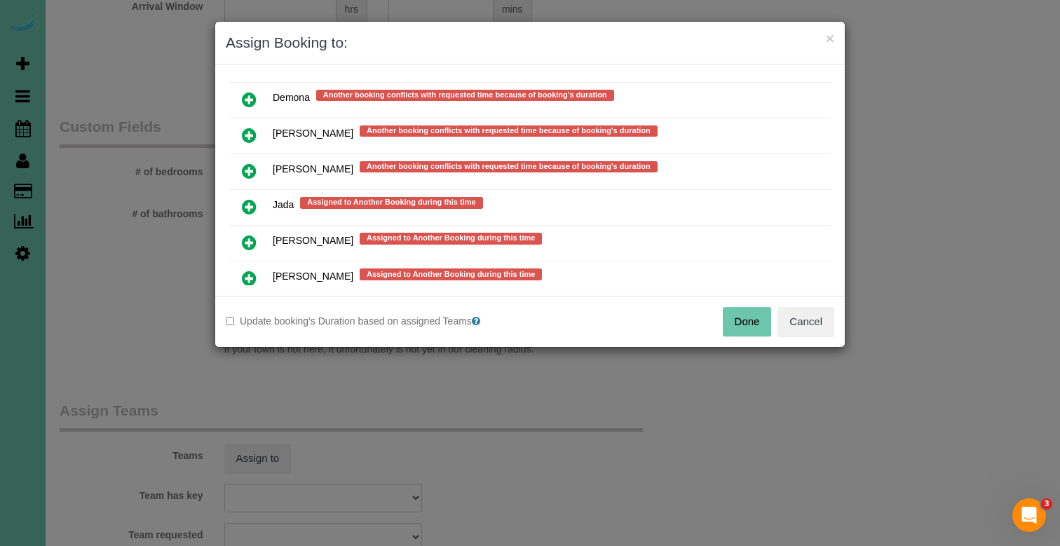
scroll to position [697, 0]
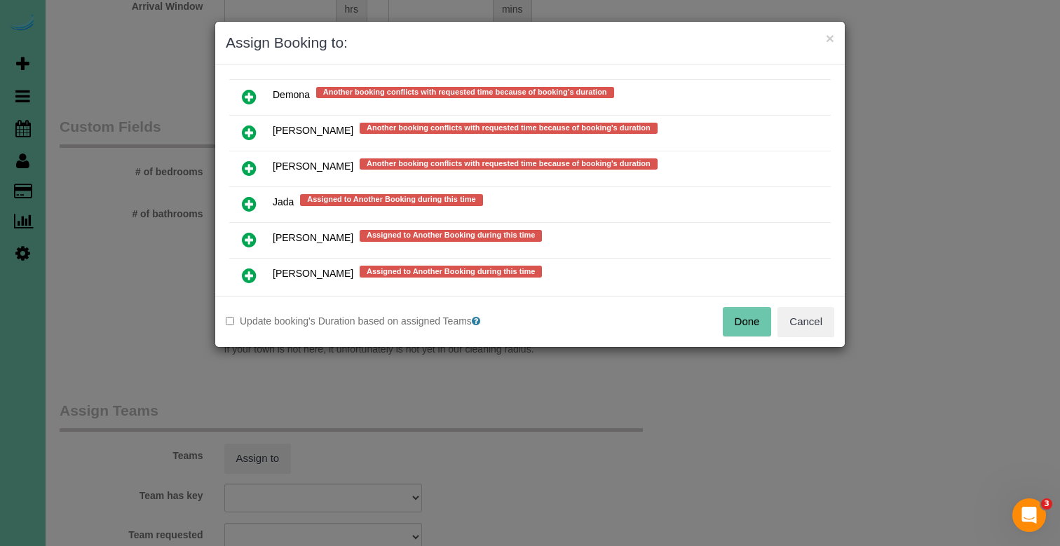
click at [248, 124] on icon at bounding box center [249, 132] width 15 height 17
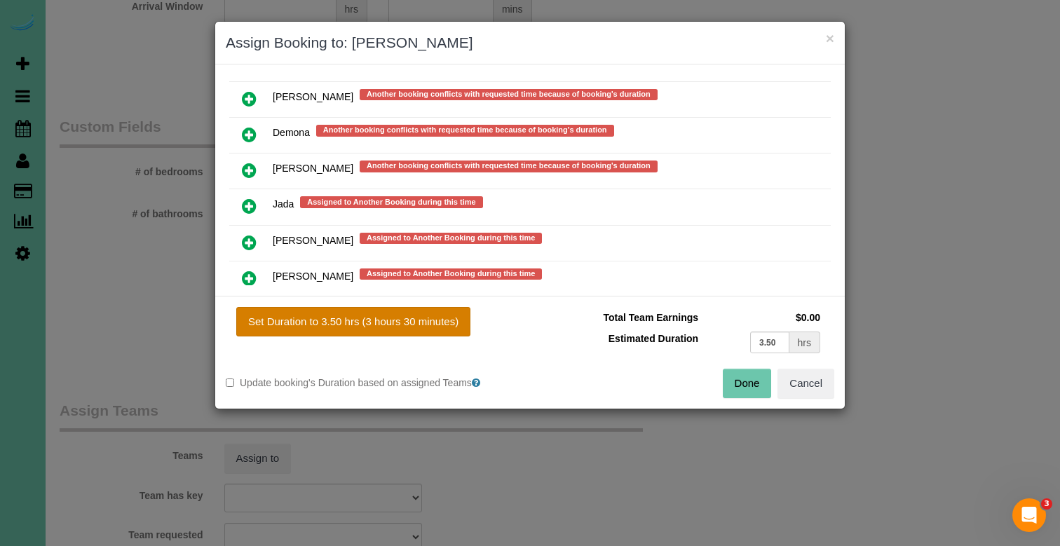
click at [303, 313] on button "Set Duration to 3.50 hrs (3 hours 30 minutes)" at bounding box center [353, 321] width 234 height 29
type input "3.50"
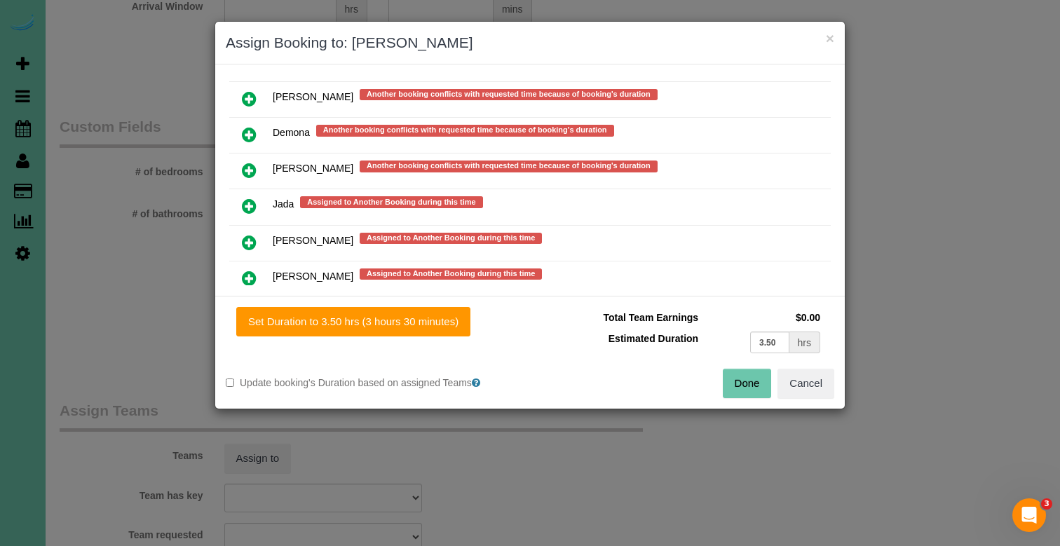
click at [741, 376] on button "Done" at bounding box center [747, 383] width 49 height 29
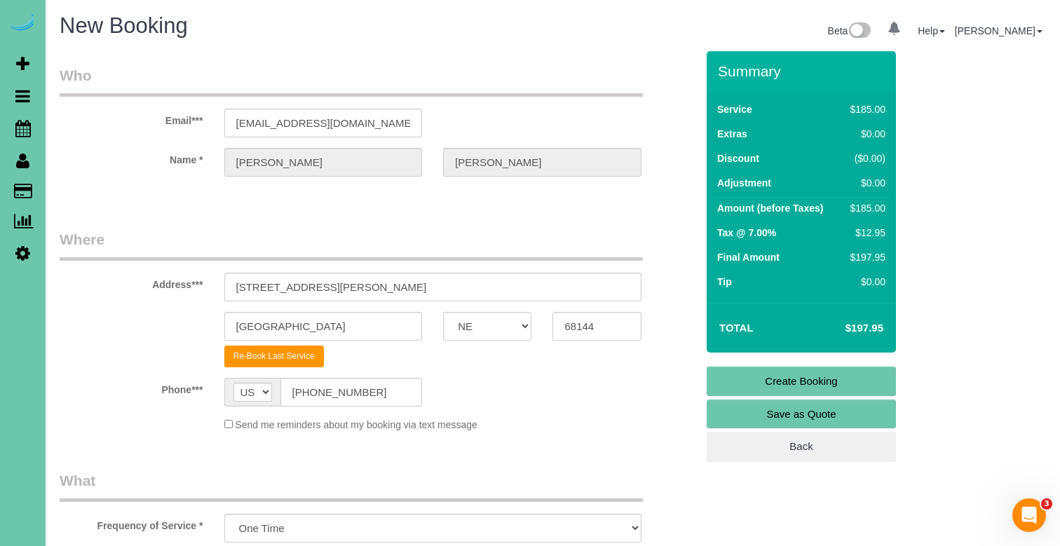
scroll to position [0, 0]
click at [770, 376] on link "Create Booking" at bounding box center [800, 381] width 189 height 29
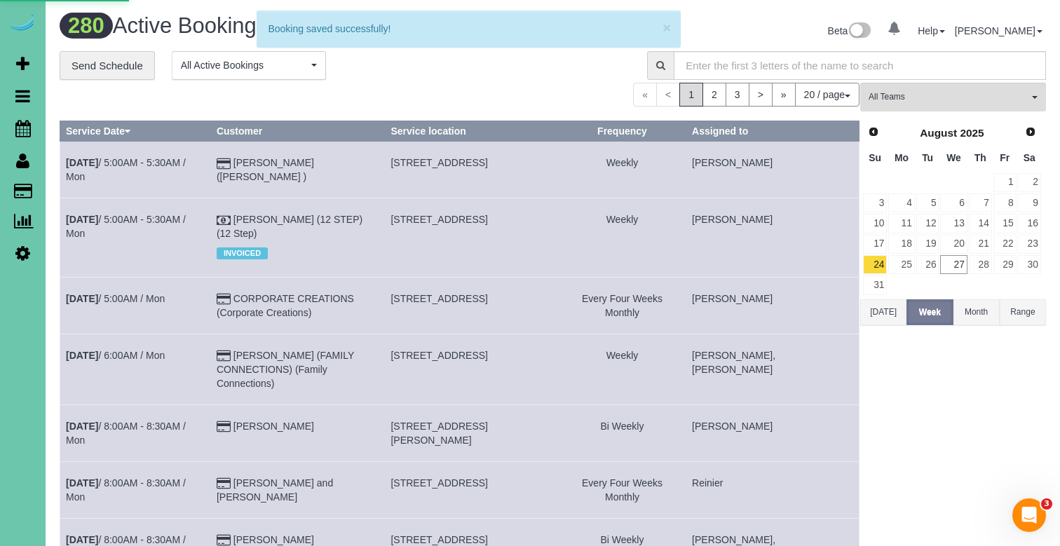
select select "NE"
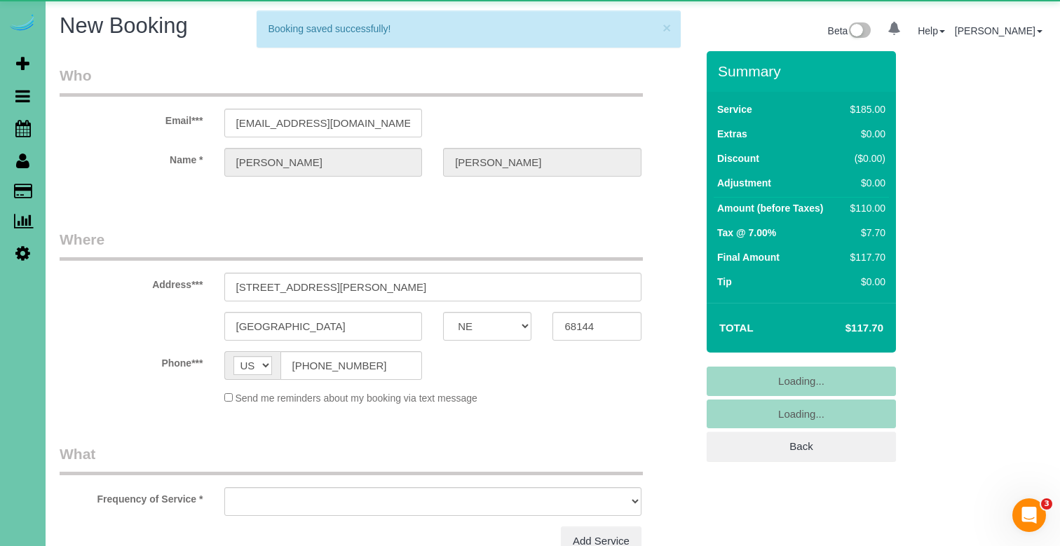
select select "object:3938"
select select "string:fspay-ebe30878-cdfb-4f1b-8392-883a57935d03"
select select "number:36"
select select "number:41"
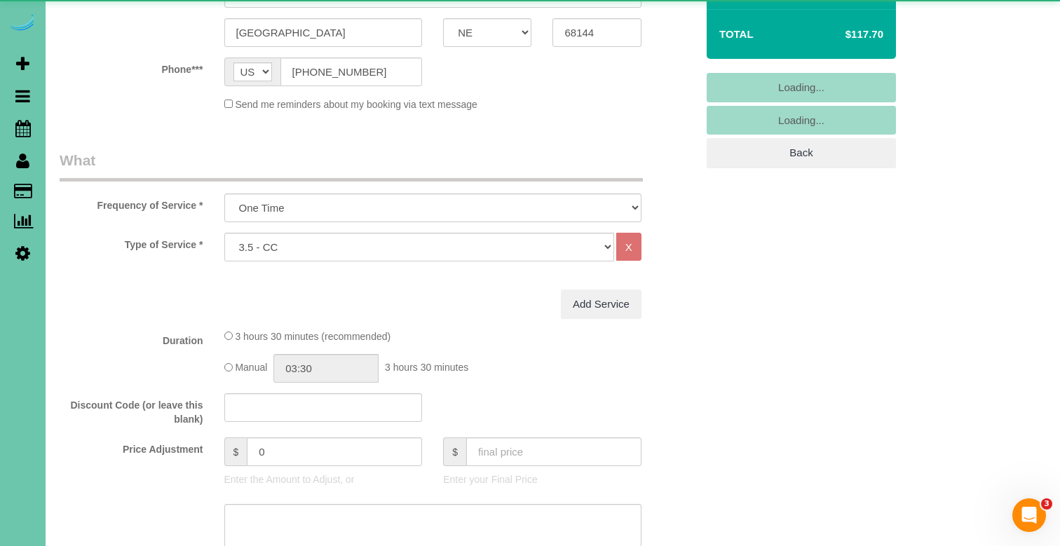
select select "object:3947"
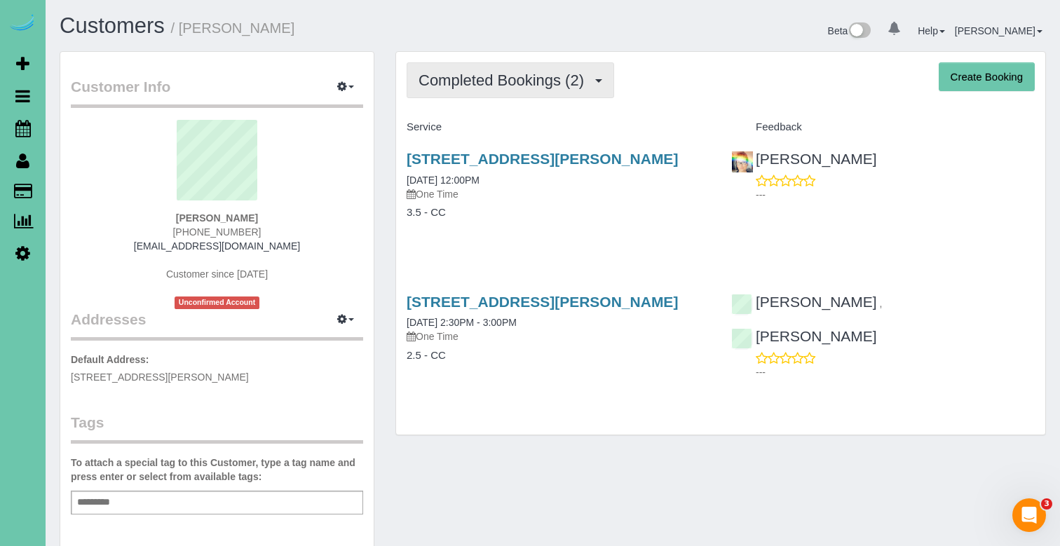
click at [533, 81] on span "Completed Bookings (2)" at bounding box center [504, 80] width 172 height 18
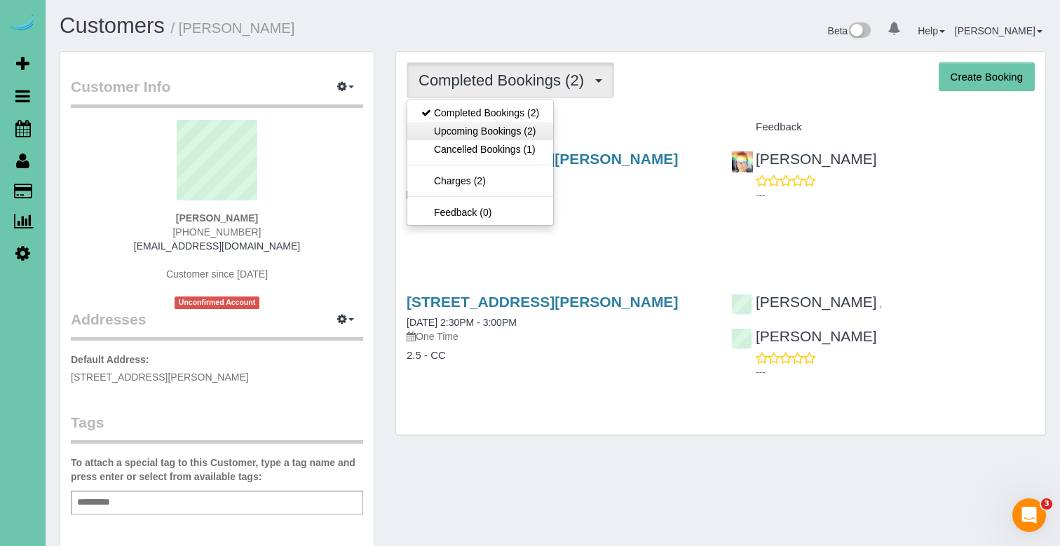
click at [521, 127] on link "Upcoming Bookings (2)" at bounding box center [480, 131] width 146 height 18
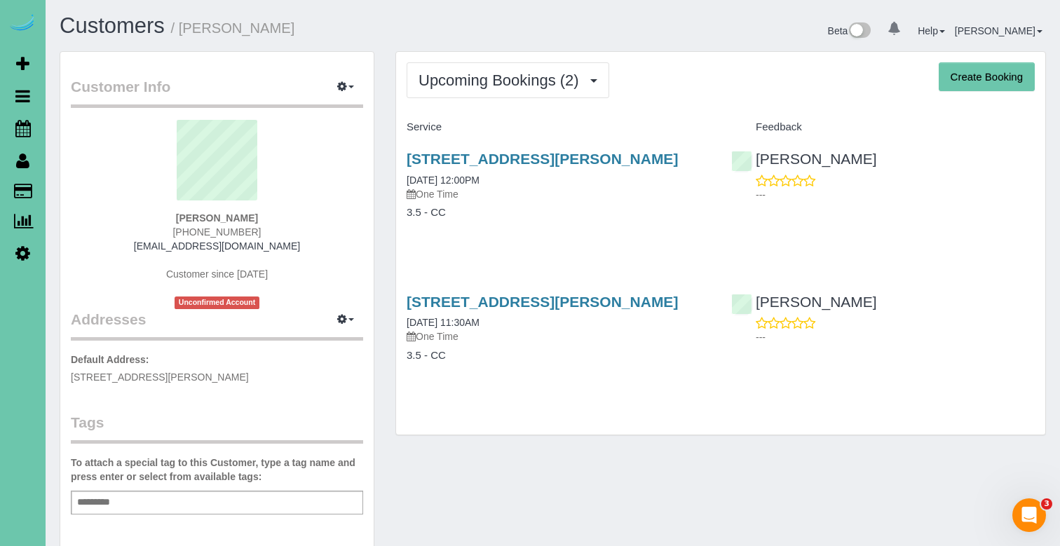
click at [495, 311] on div "11026 Hascall Street, Omaha, NE 68144 09/02/2025 11:30AM One Time" at bounding box center [558, 319] width 303 height 50
click at [505, 301] on link "[STREET_ADDRESS][PERSON_NAME]" at bounding box center [542, 302] width 271 height 16
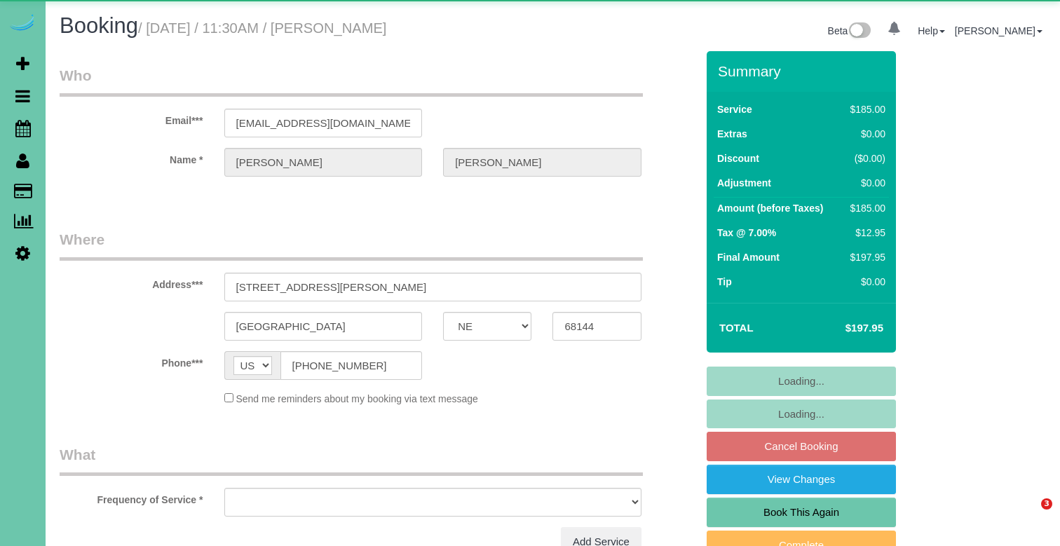
select select "NE"
select select "object:617"
select select "string:fspay-ebe30878-cdfb-4f1b-8392-883a57935d03"
select select "number:36"
select select "number:41"
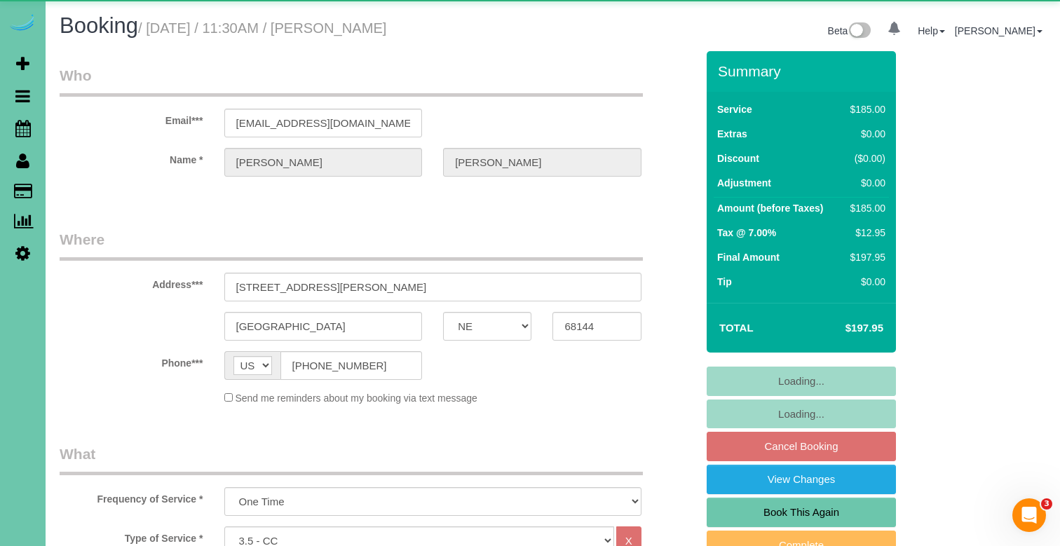
select select "object:887"
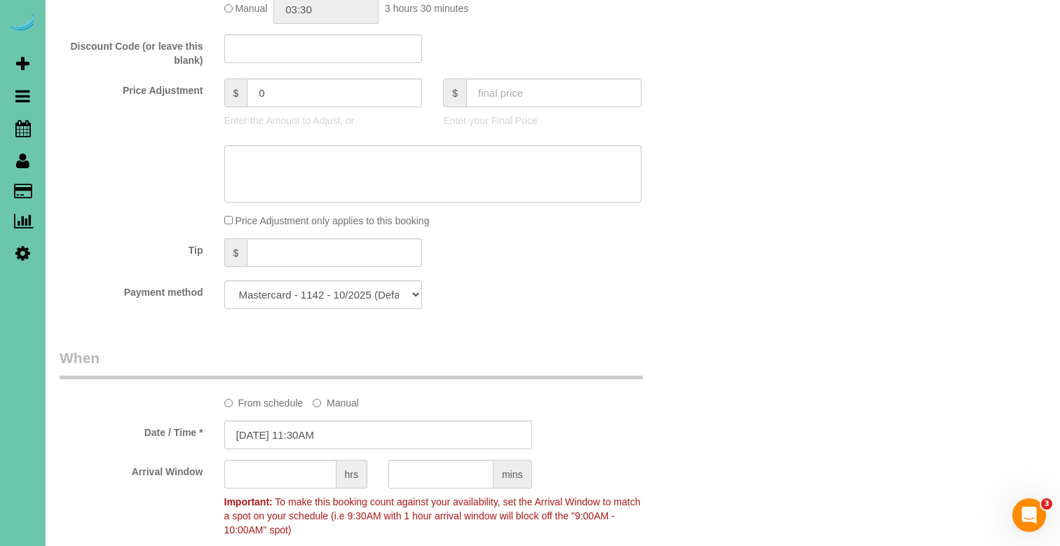
scroll to position [646, 0]
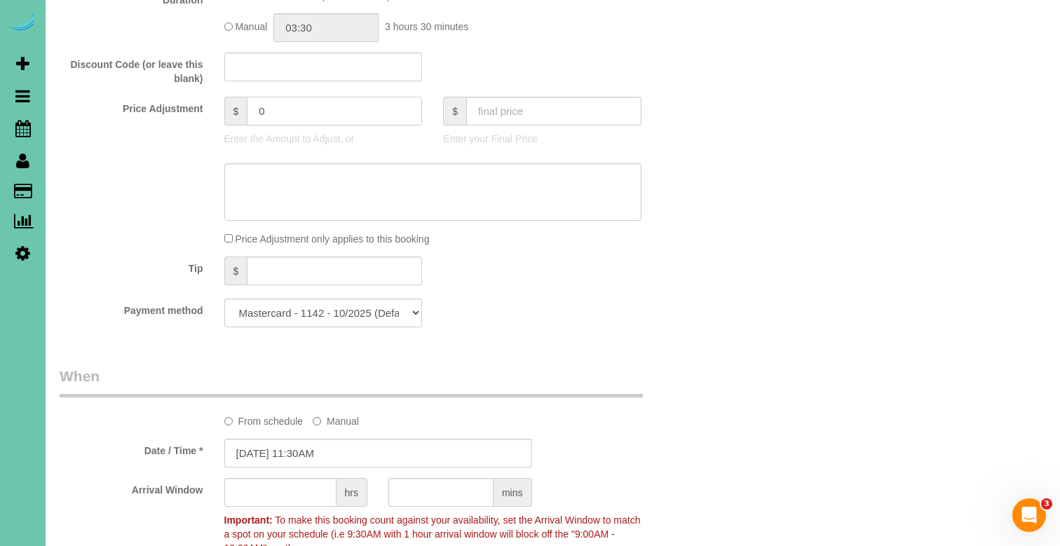
drag, startPoint x: 302, startPoint y: 105, endPoint x: 223, endPoint y: 104, distance: 79.2
click at [223, 104] on div "$ 0 Enter the Amount to Adjust, or" at bounding box center [323, 125] width 219 height 56
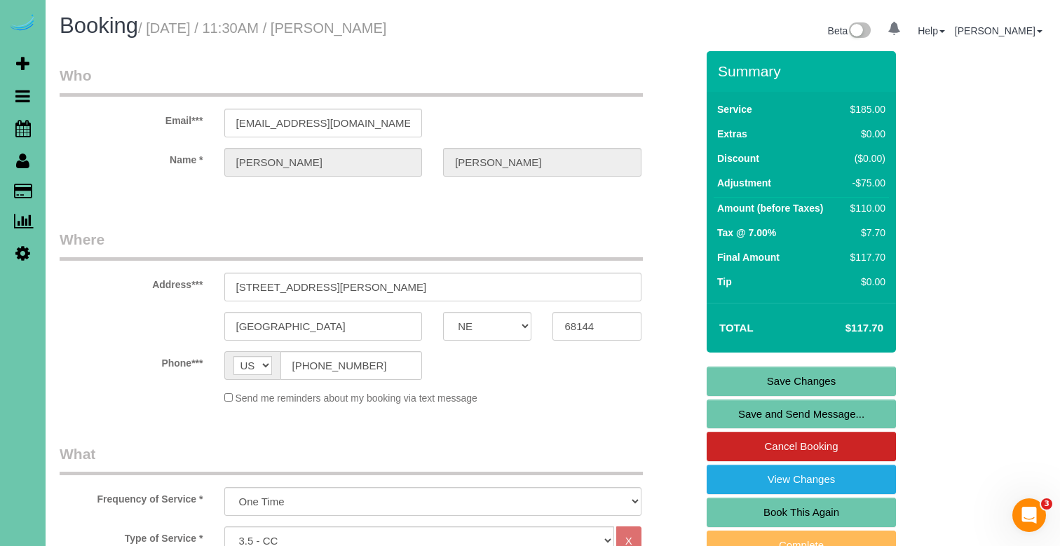
scroll to position [0, 0]
type input "-75"
click at [747, 383] on link "Save Changes" at bounding box center [800, 381] width 189 height 29
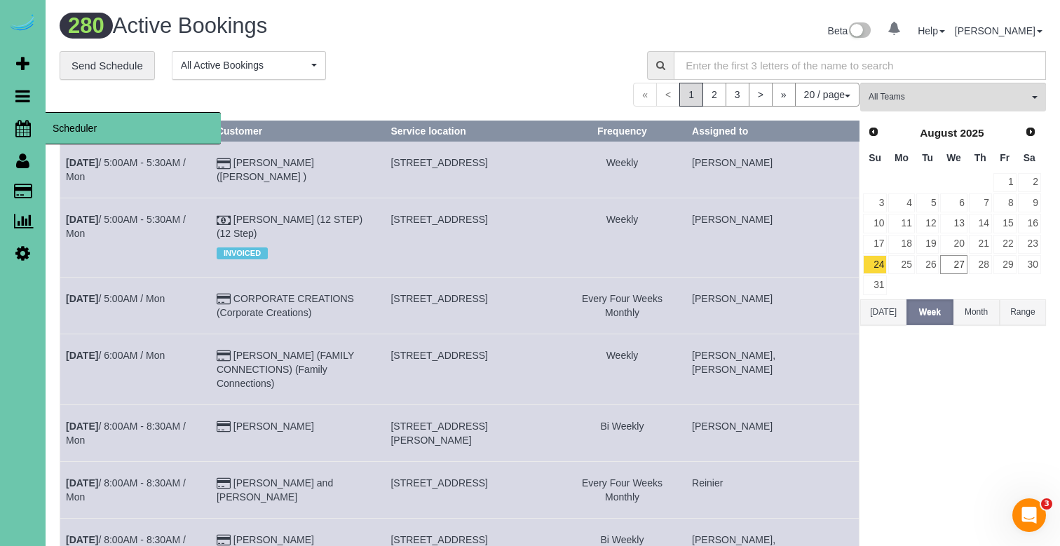
click at [27, 132] on icon at bounding box center [22, 128] width 15 height 17
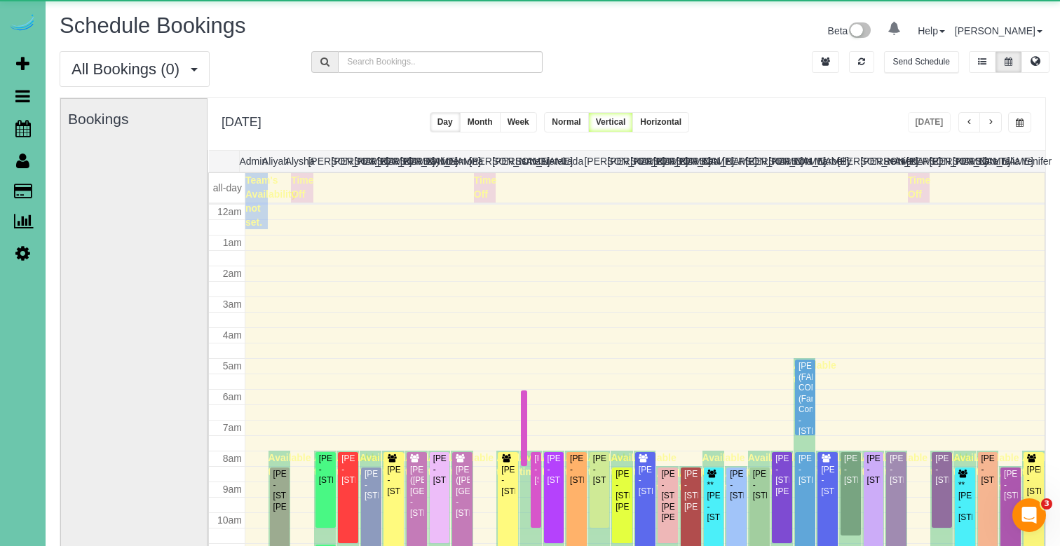
scroll to position [186, 0]
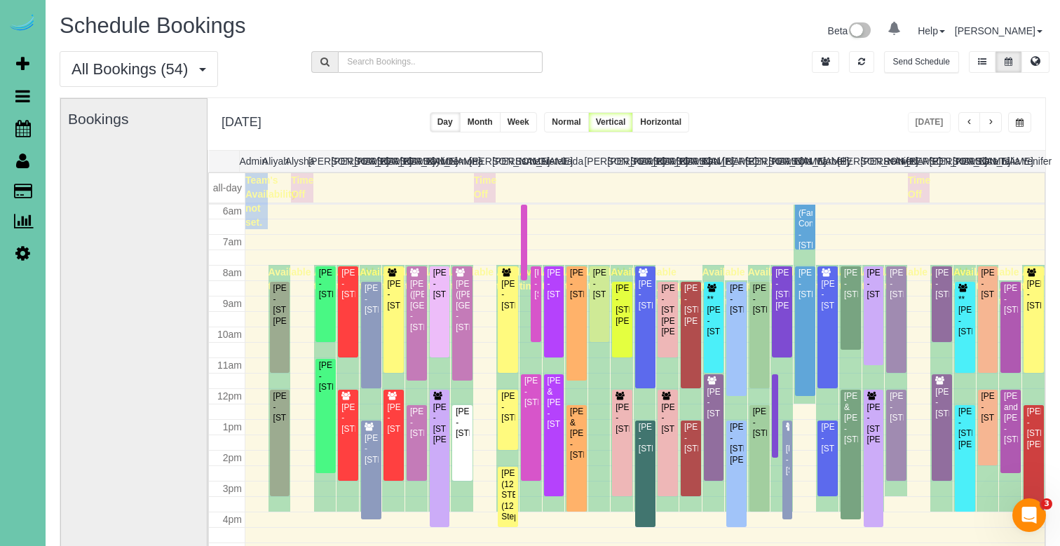
click at [993, 123] on span "button" at bounding box center [990, 122] width 7 height 8
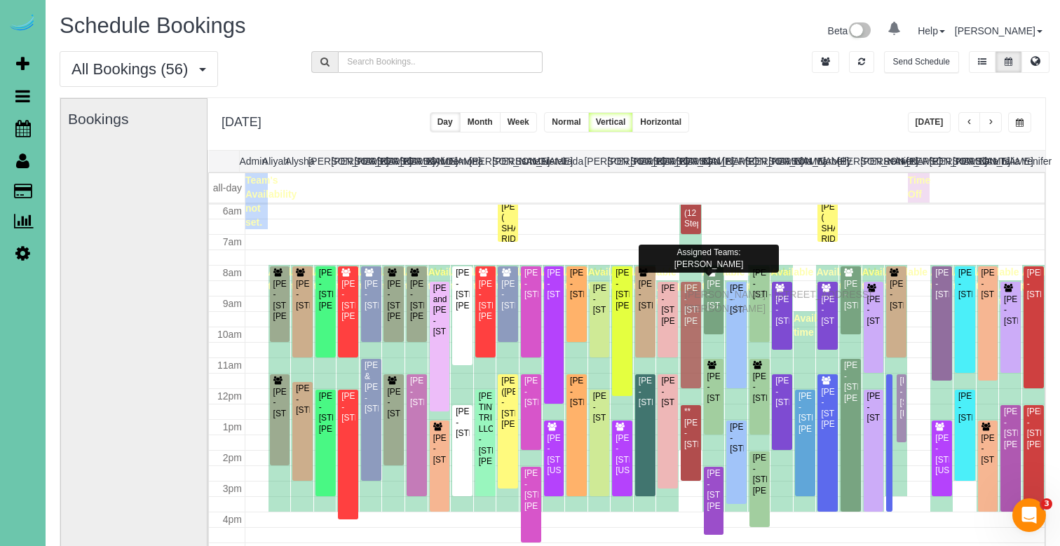
drag, startPoint x: 688, startPoint y: 278, endPoint x: 688, endPoint y: 292, distance: 13.3
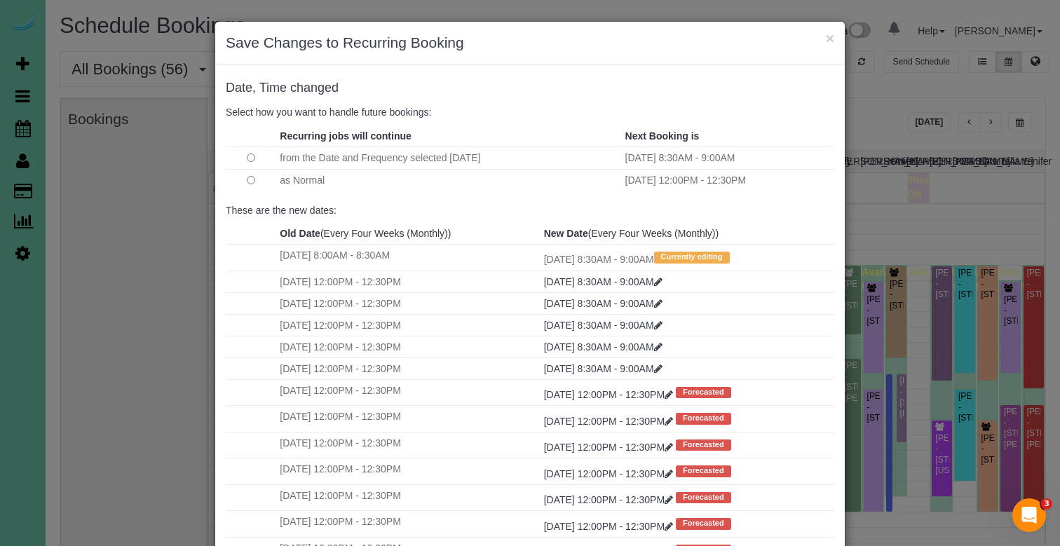
click at [243, 179] on td at bounding box center [251, 180] width 50 height 22
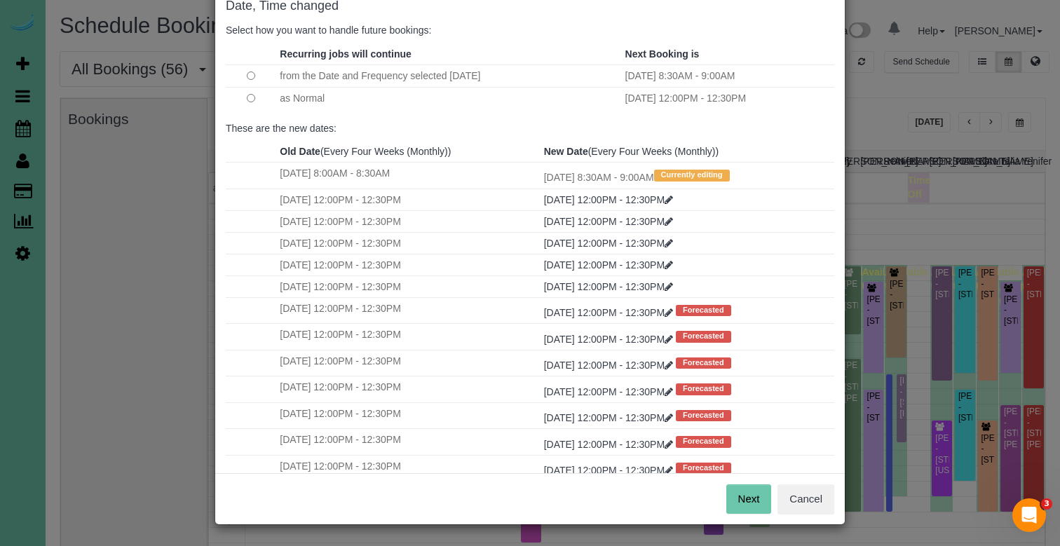
scroll to position [81, 0]
click at [746, 497] on button "Next" at bounding box center [749, 499] width 46 height 29
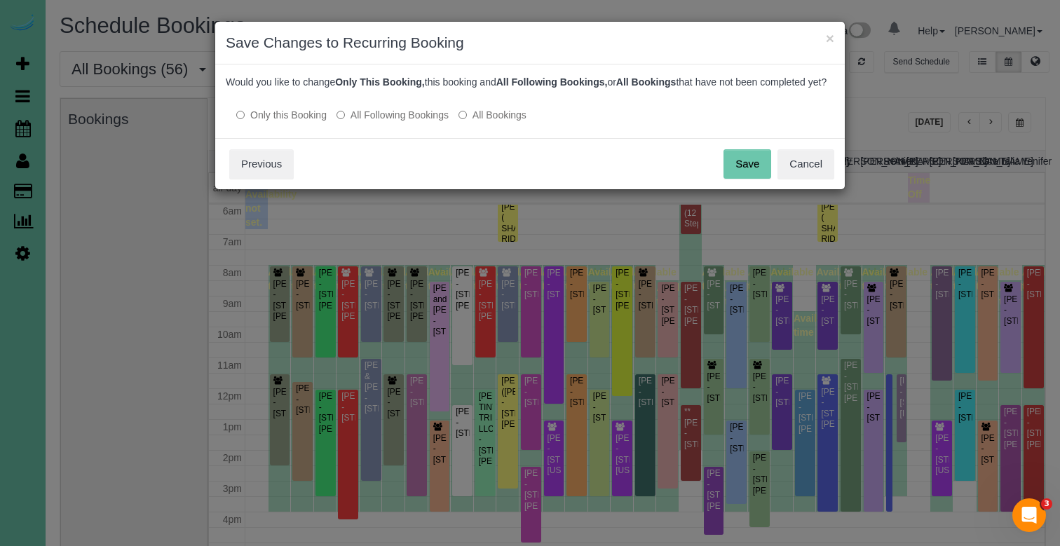
scroll to position [0, 0]
click at [735, 179] on button "Save" at bounding box center [747, 163] width 48 height 29
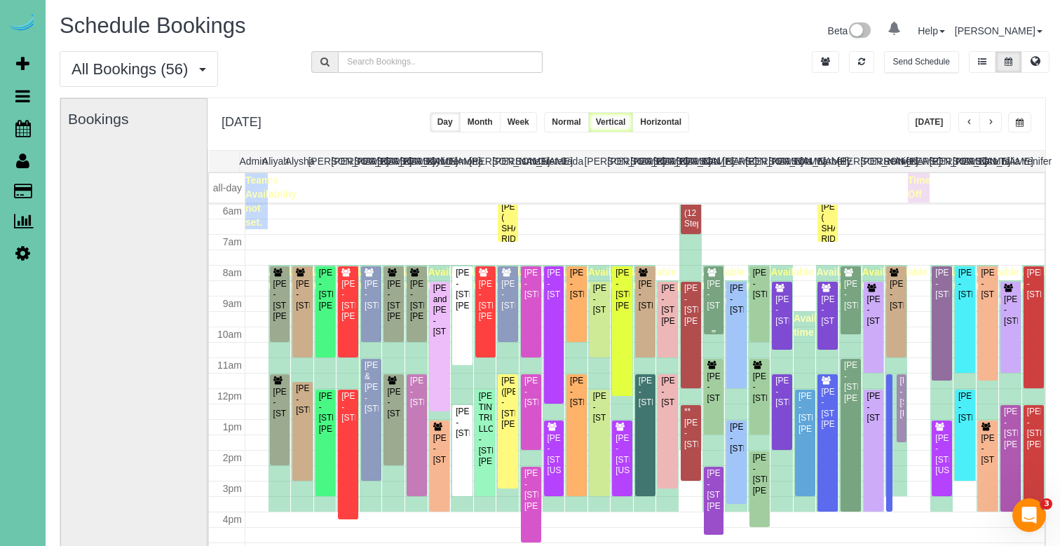
click at [704, 320] on div at bounding box center [714, 300] width 20 height 68
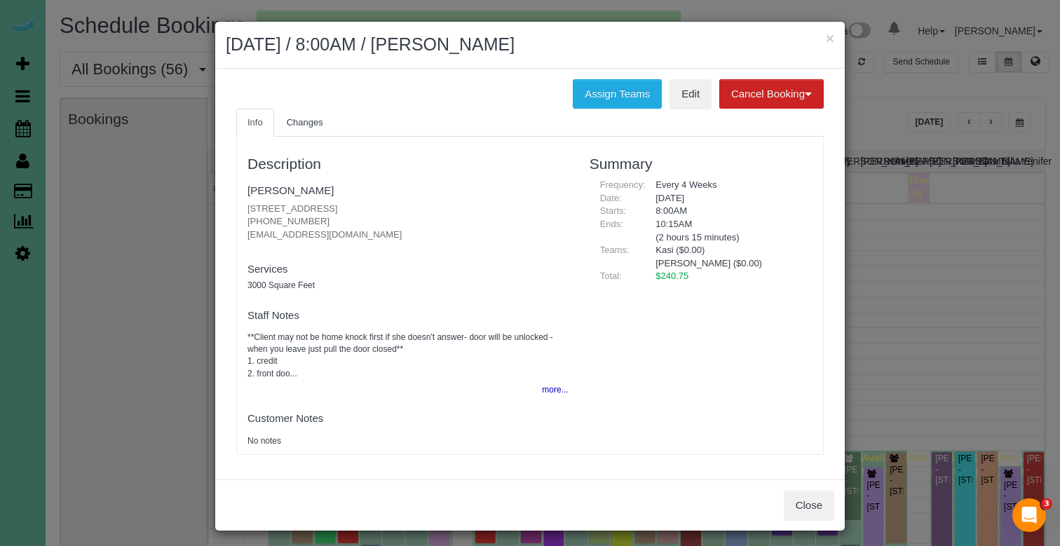
scroll to position [186, 0]
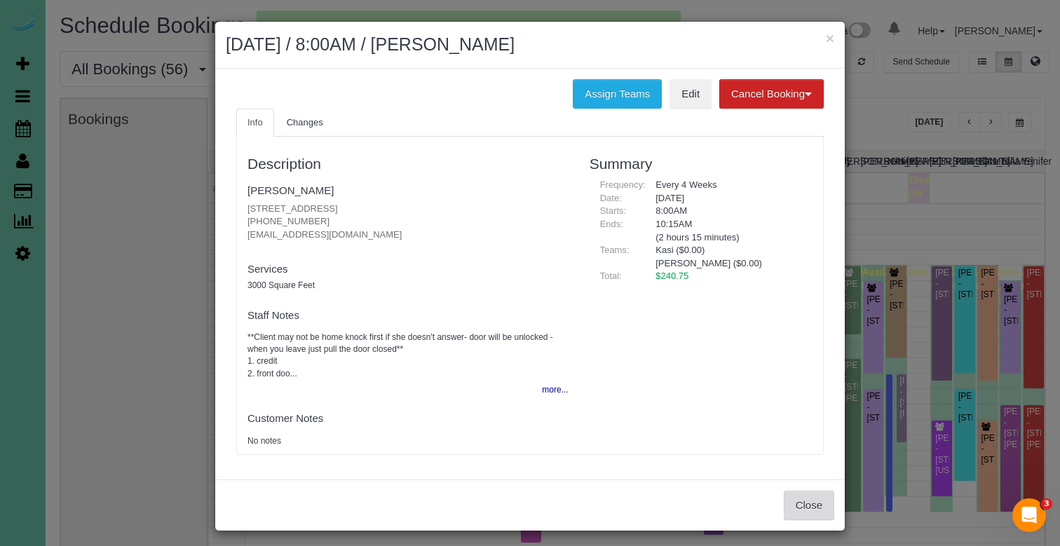
click at [784, 498] on button "Close" at bounding box center [809, 505] width 50 height 29
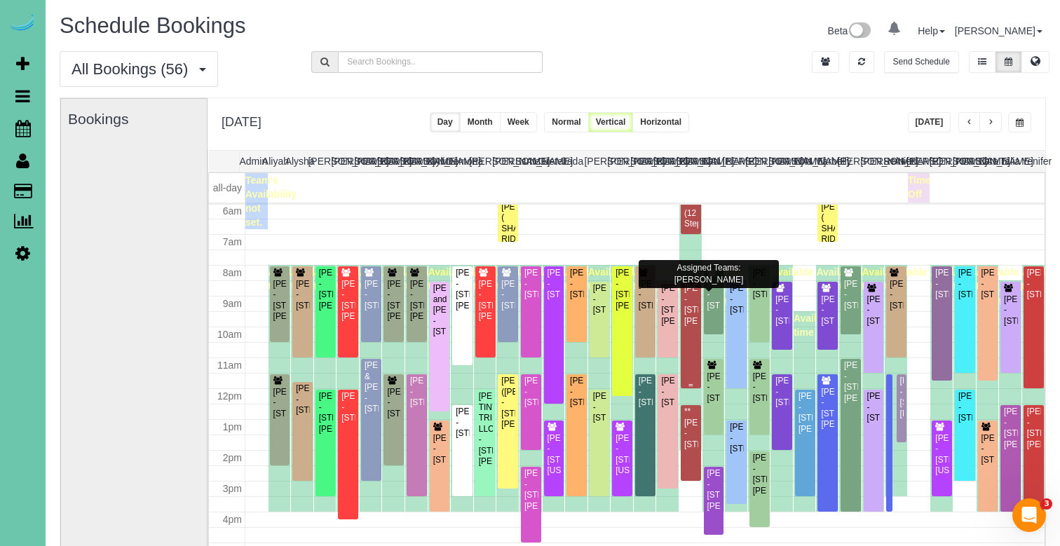
click at [694, 327] on div "[PERSON_NAME] - [STREET_ADDRESS][PERSON_NAME]" at bounding box center [690, 304] width 15 height 43
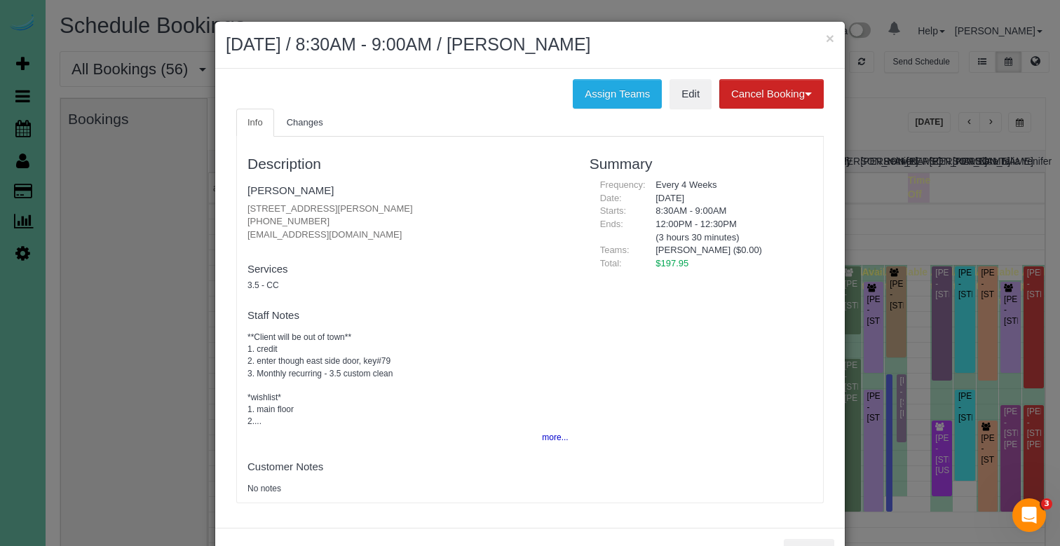
drag, startPoint x: 320, startPoint y: 218, endPoint x: 242, endPoint y: 218, distance: 77.8
click at [242, 218] on div "Description [PERSON_NAME] [STREET_ADDRESS][PERSON_NAME] [PHONE_NUMBER] [EMAIL_A…" at bounding box center [408, 319] width 342 height 351
copy p "[PHONE_NUMBER]"
click at [831, 38] on button "×" at bounding box center [830, 38] width 8 height 15
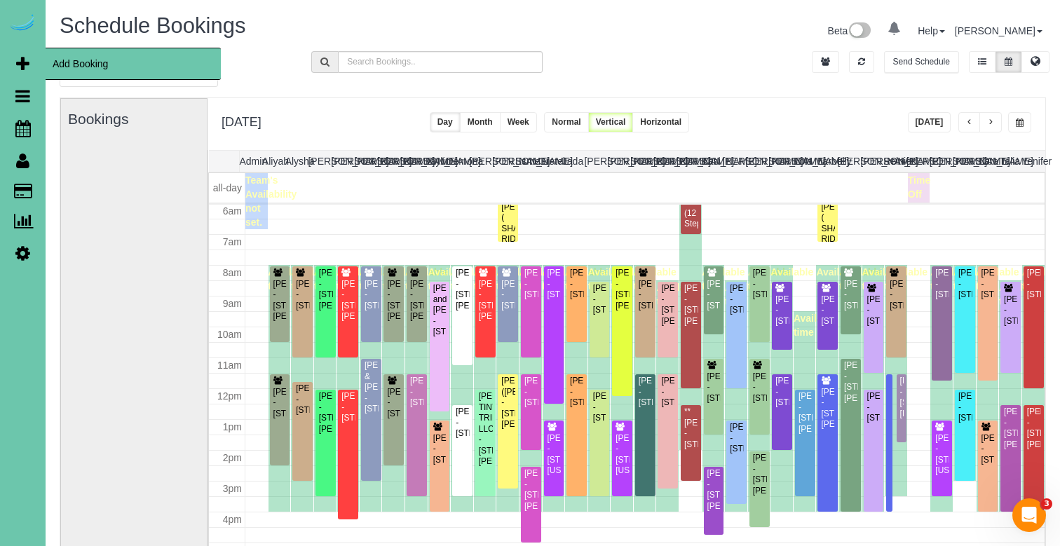
click at [77, 61] on span "Add Booking" at bounding box center [133, 64] width 175 height 32
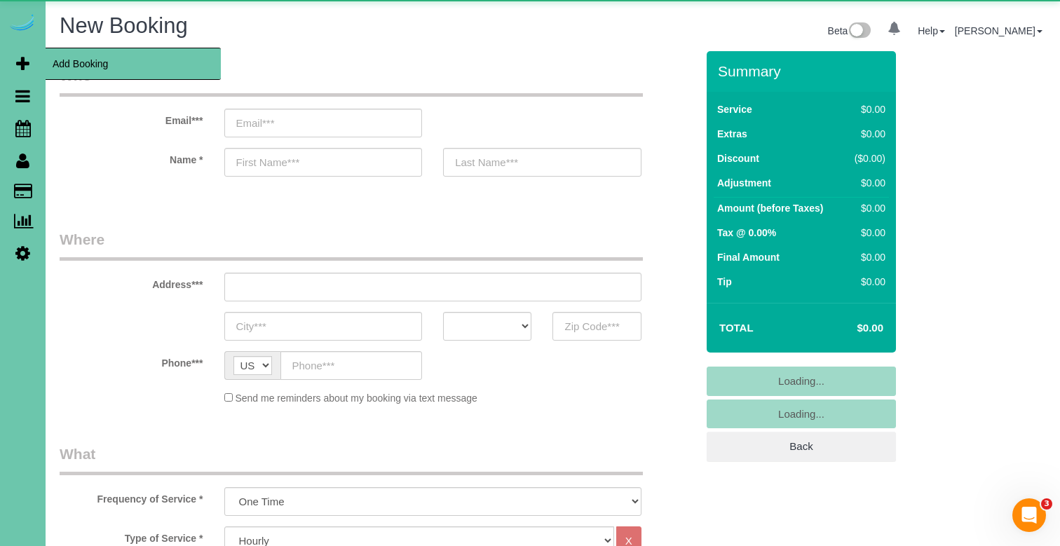
select select "object:2921"
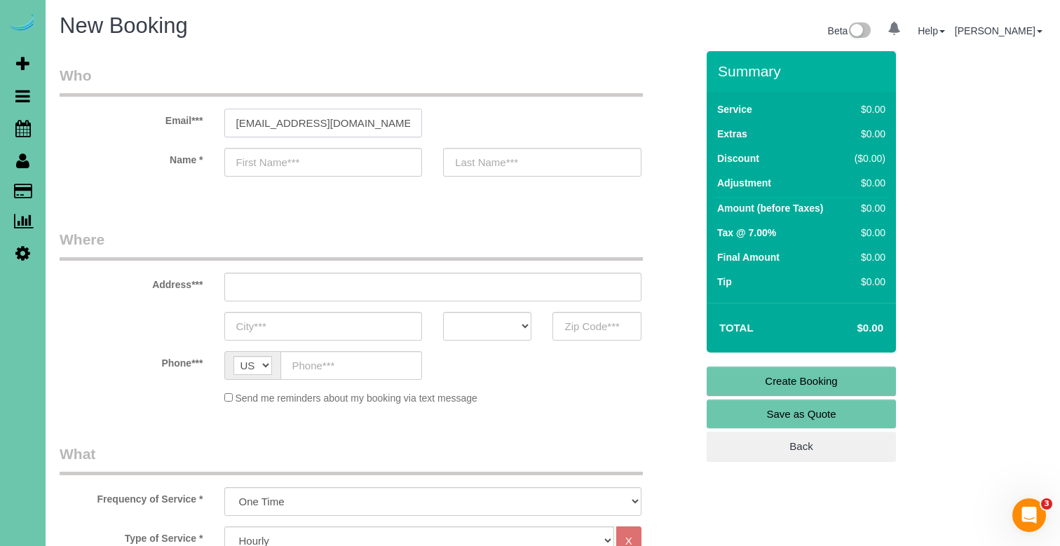
type input "[EMAIL_ADDRESS][DOMAIN_NAME]"
type input "Bud & [PERSON_NAME]"
type input "[PERSON_NAME]"
type input "[STREET_ADDRESS][PERSON_NAME]"
type input "[GEOGRAPHIC_DATA]"
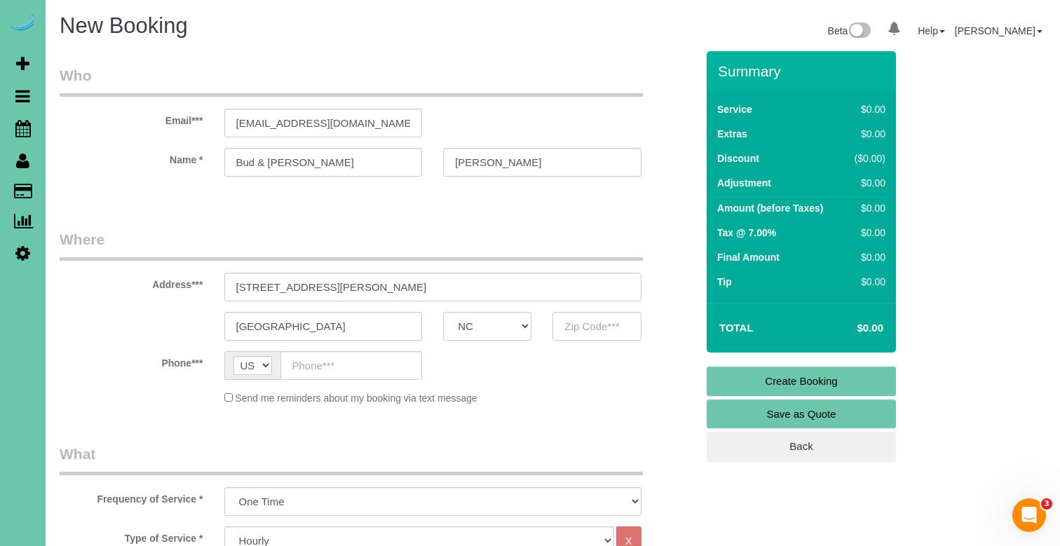
select select "NE"
type input "68164"
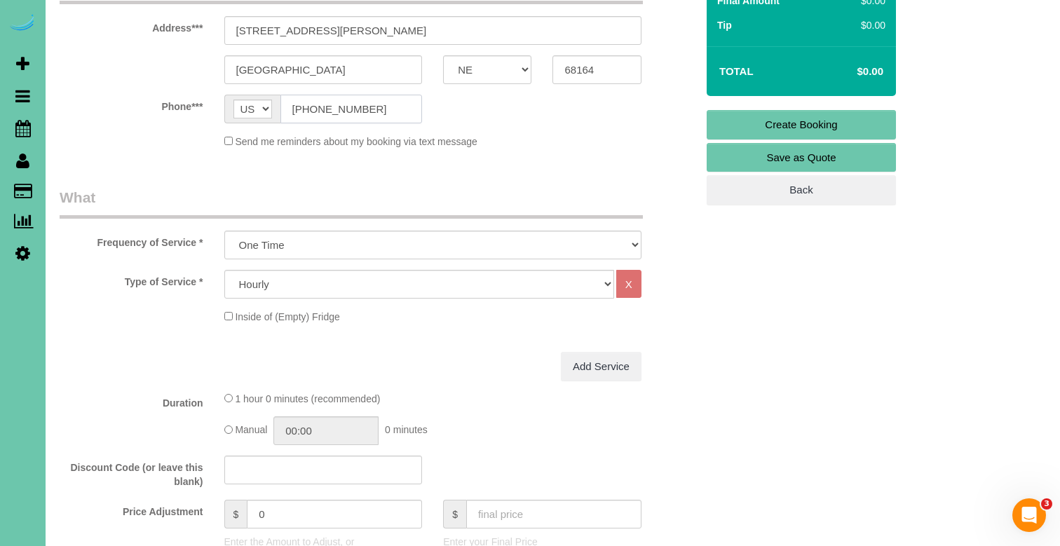
scroll to position [261, 0]
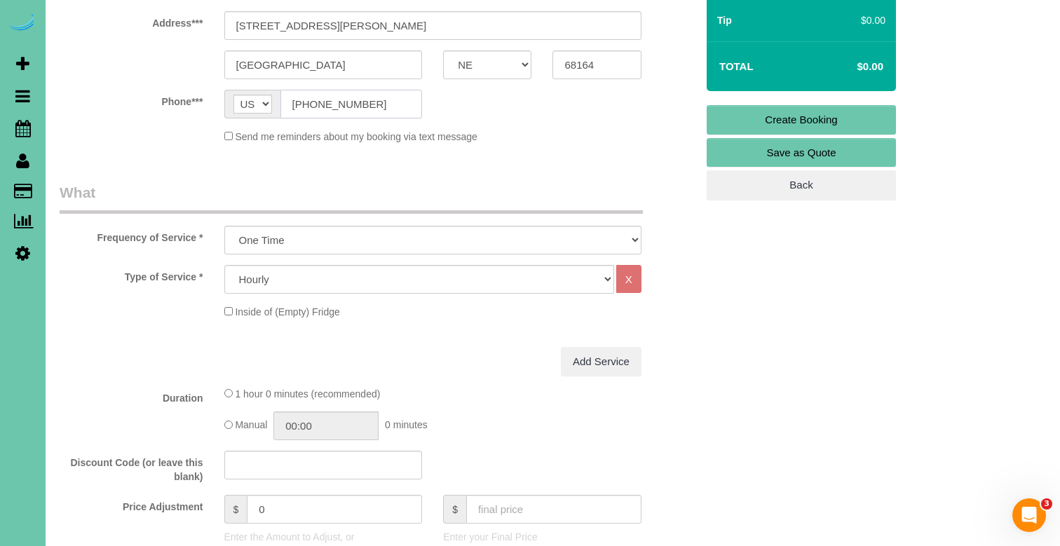
type input "[PHONE_NUMBER]"
click at [260, 296] on div "Type of Service * Hourly 2.5 Hour Custom Clean 3.5 Hour Custom Clean commercial…" at bounding box center [378, 306] width 636 height 82
select select "160"
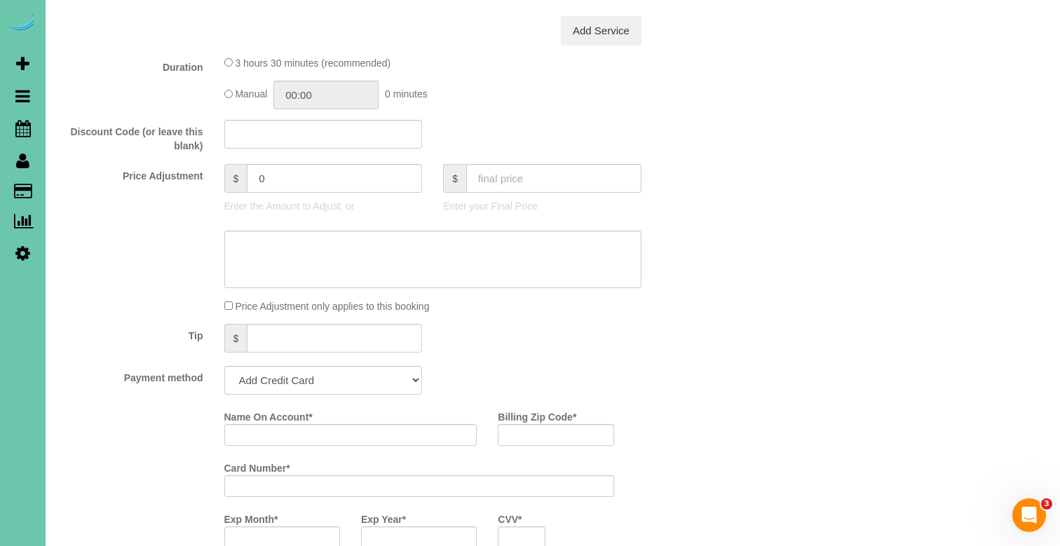
scroll to position [588, 0]
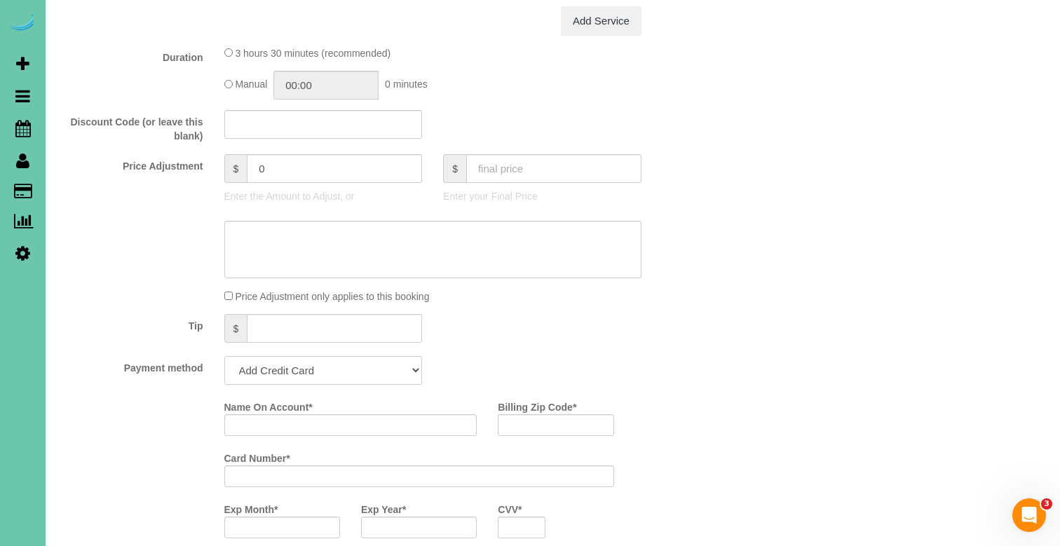
select select "string:check"
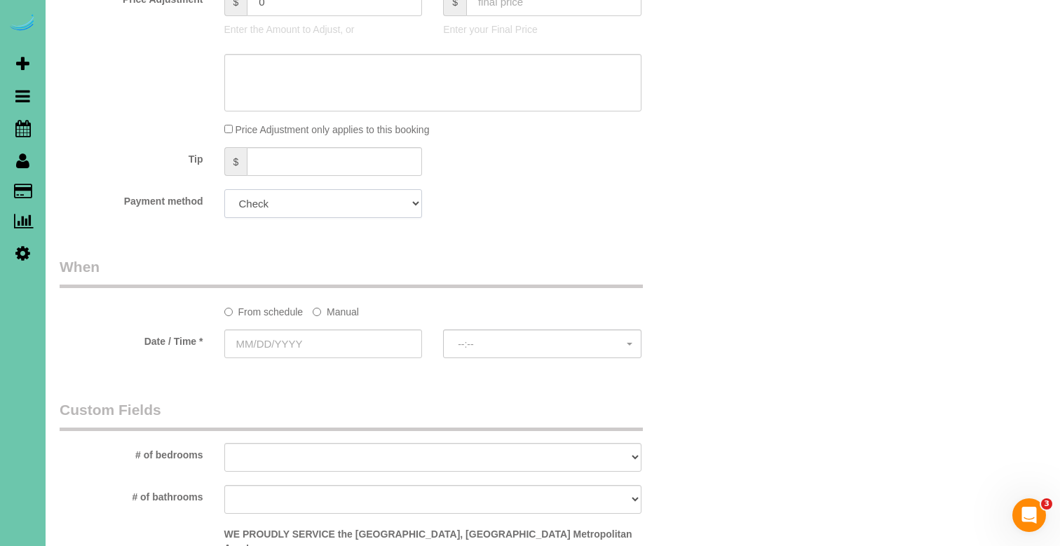
scroll to position [758, 0]
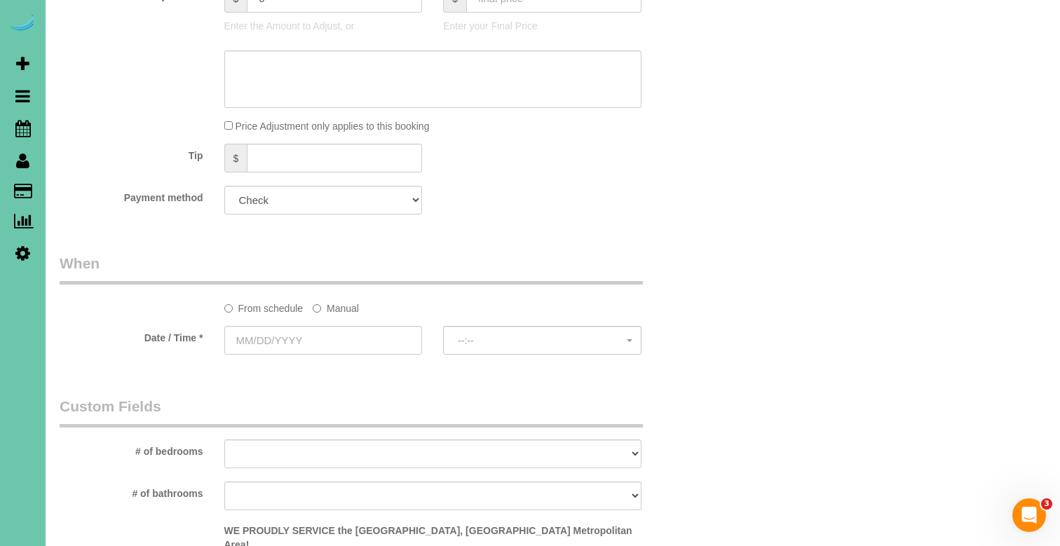
click at [340, 320] on sui-booking-spot "From schedule Manual Date / Time * --:-- --:--" at bounding box center [378, 305] width 636 height 104
click at [340, 305] on label "Manual" at bounding box center [336, 305] width 46 height 19
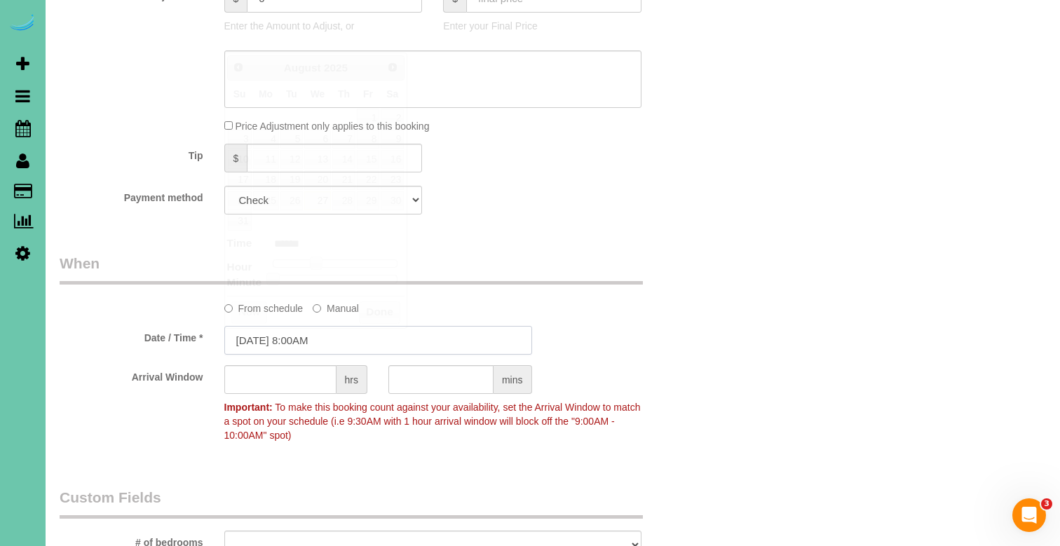
click at [327, 343] on input "[DATE] 8:00AM" at bounding box center [378, 340] width 308 height 29
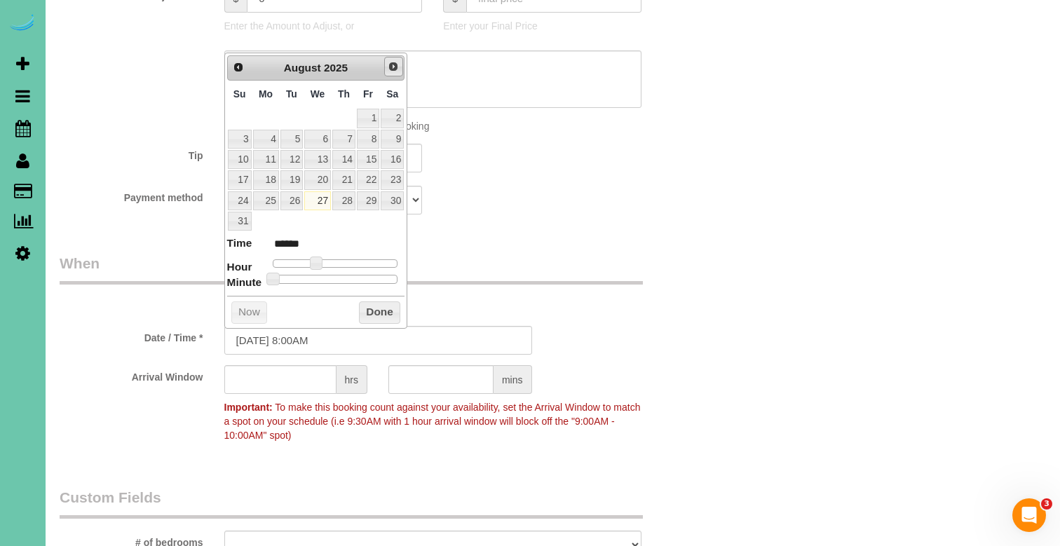
click at [395, 59] on link "Next" at bounding box center [394, 67] width 20 height 20
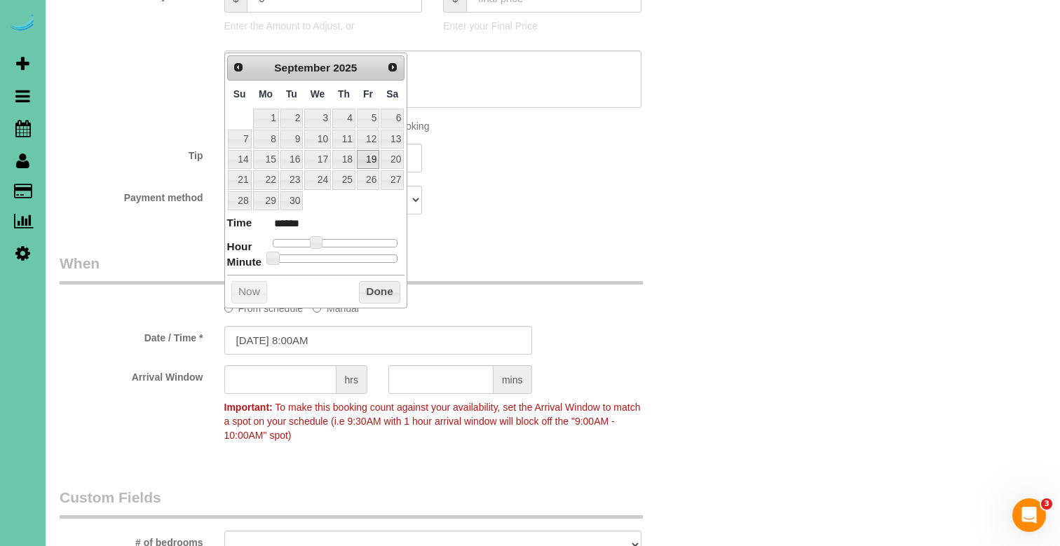
click at [372, 154] on link "19" at bounding box center [368, 159] width 22 height 19
type input "[DATE] 8:00AM"
click at [381, 287] on button "Done" at bounding box center [379, 292] width 41 height 22
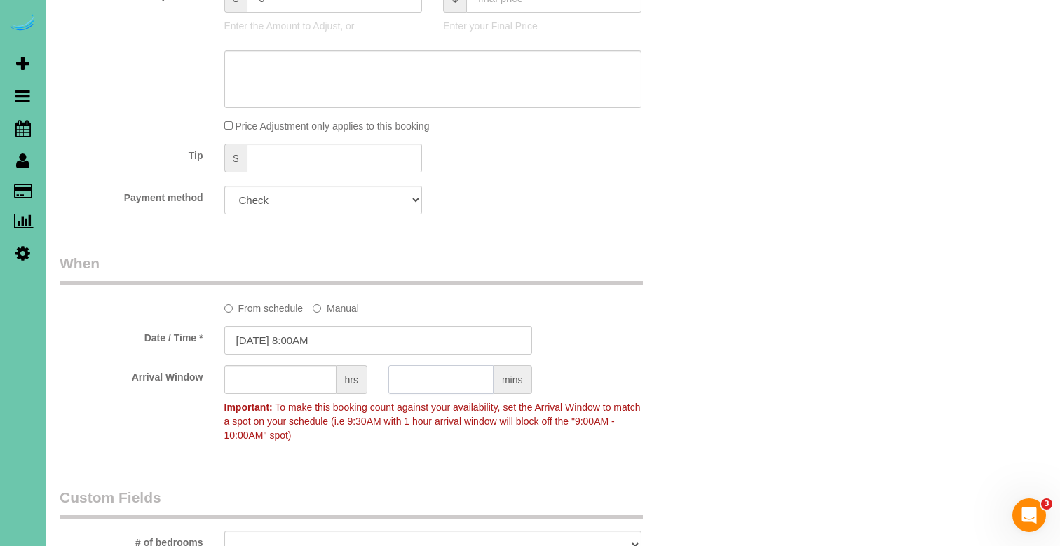
click at [413, 388] on input "text" at bounding box center [440, 379] width 105 height 29
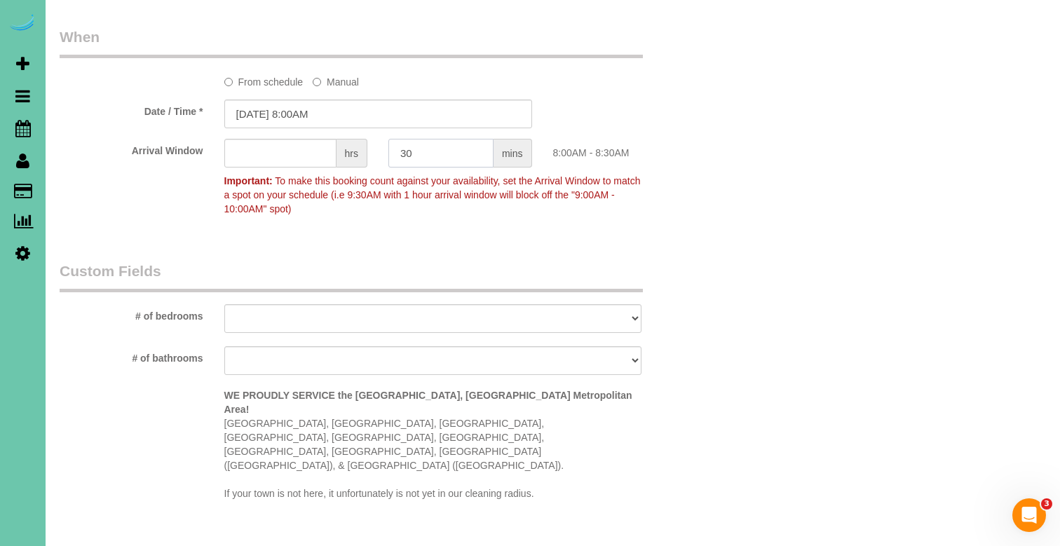
scroll to position [995, 0]
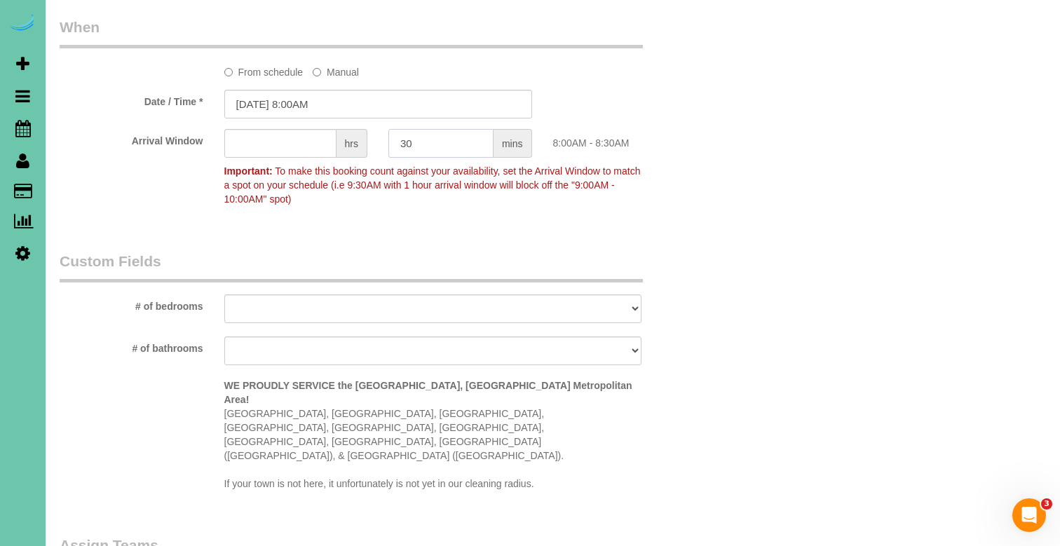
type input "30"
select select "number:35"
select select "number:41"
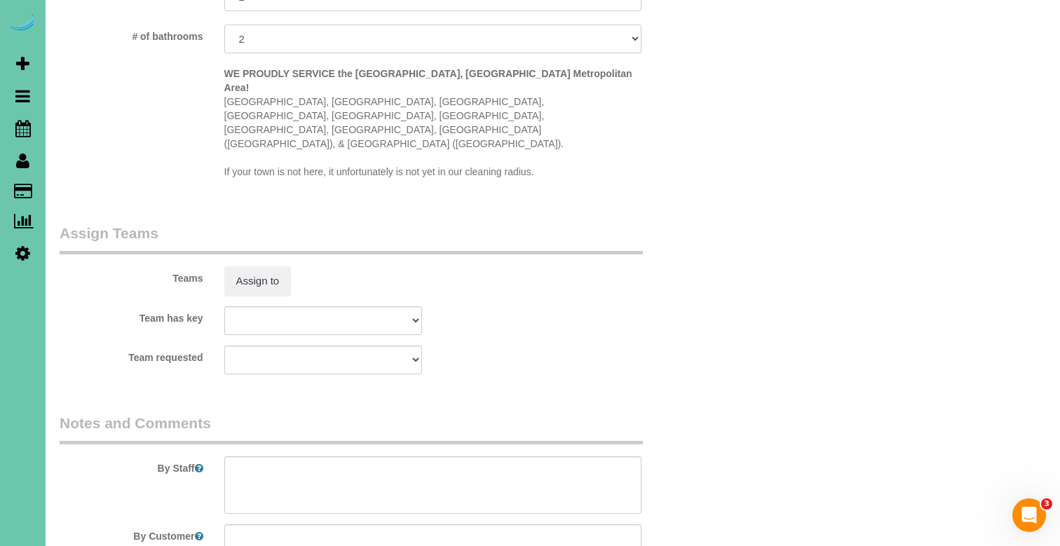
scroll to position [1332, 0]
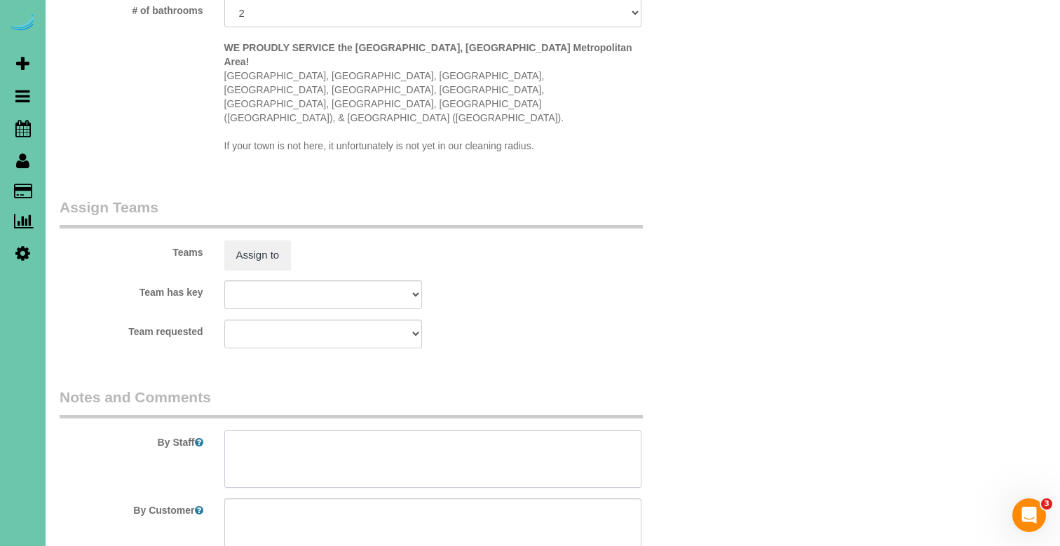
click at [329, 430] on textarea at bounding box center [432, 458] width 417 height 57
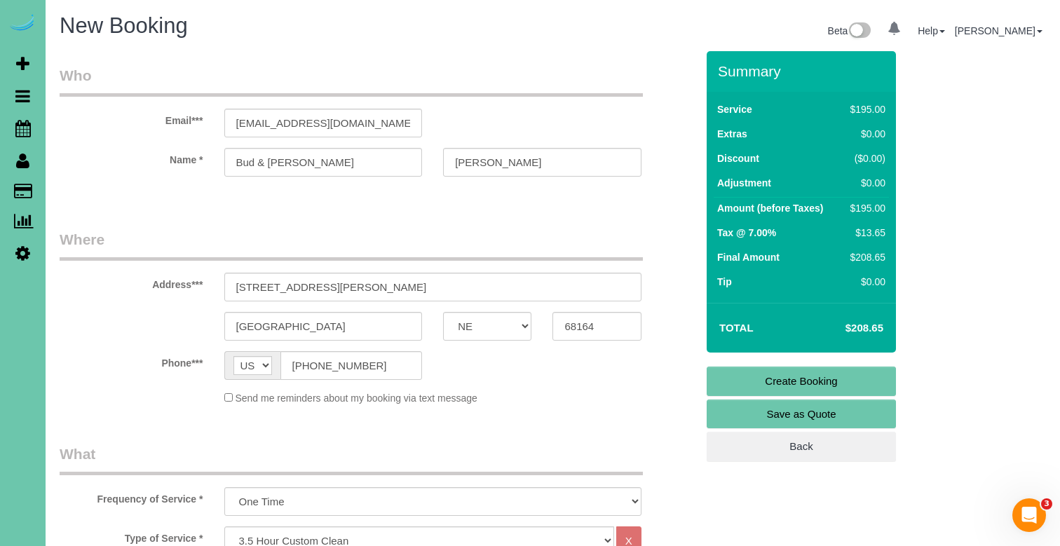
scroll to position [0, 0]
type textarea "**new client** 1. need 2. need 3. 3.5 hour custom clean 4. very clean couple - …"
click at [721, 390] on link "Create Booking" at bounding box center [800, 381] width 189 height 29
